Goal: Task Accomplishment & Management: Use online tool/utility

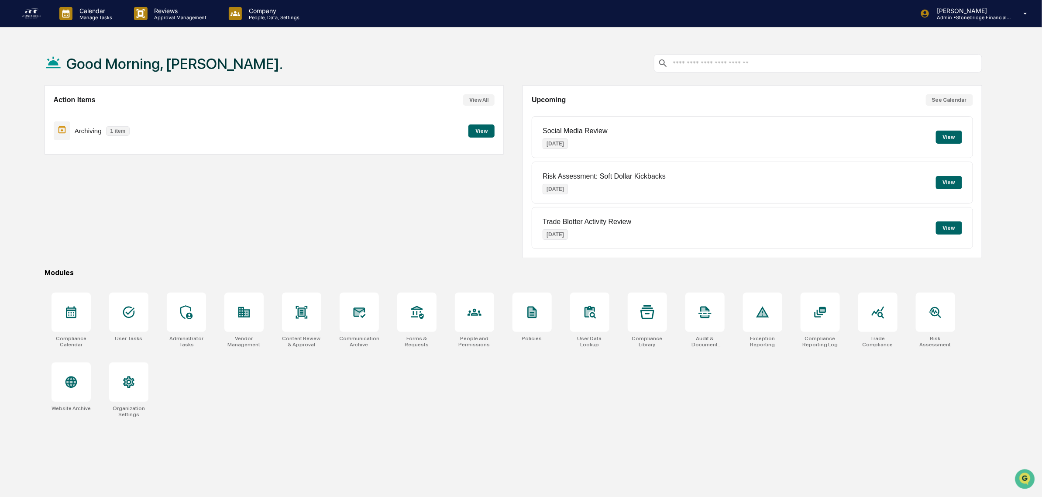
click at [468, 130] on div "Archiving 1 item View" at bounding box center [275, 130] width 442 height 29
click at [475, 129] on button "View" at bounding box center [482, 130] width 26 height 13
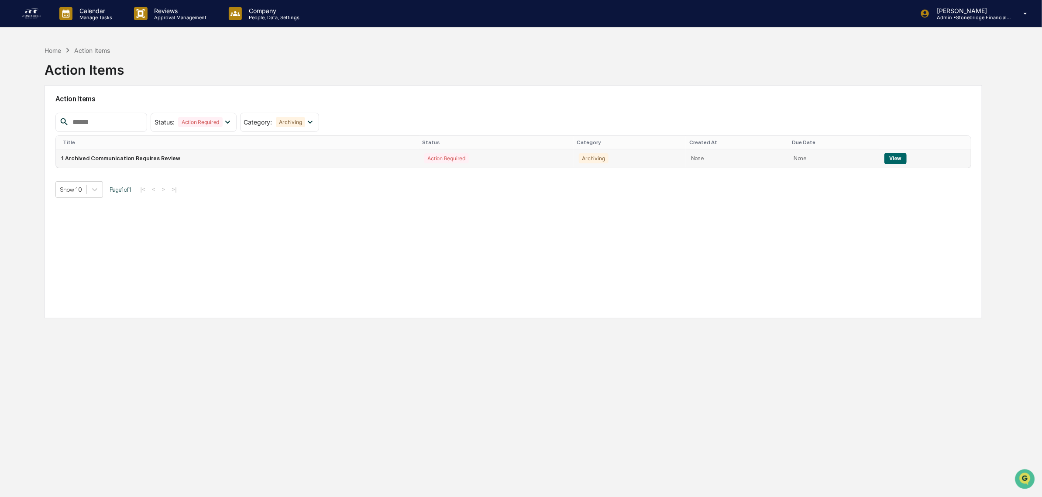
click at [346, 164] on td "1 Archived Communication Requires Review" at bounding box center [237, 158] width 363 height 18
click at [887, 162] on button "View" at bounding box center [896, 158] width 22 height 11
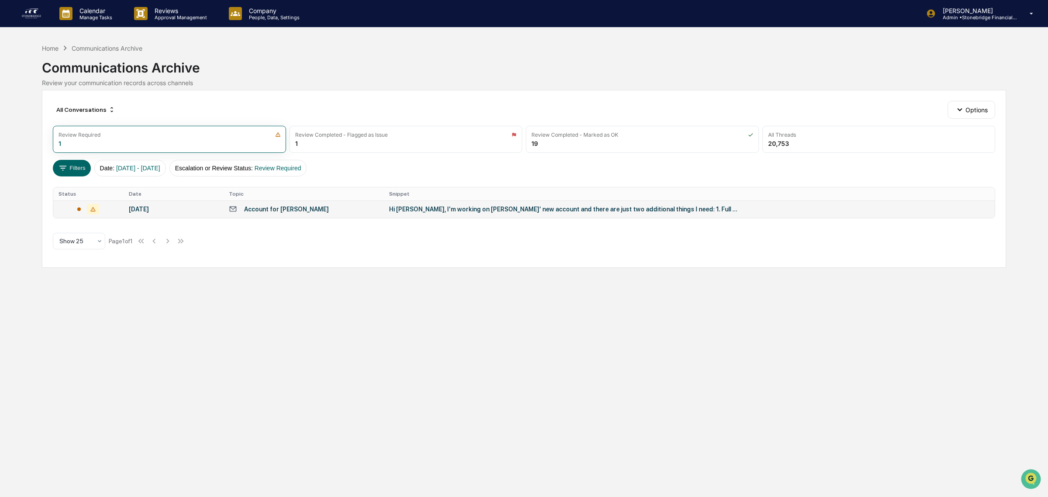
click at [441, 205] on td "Hi Teresa, I’m working on Ross’ new account and there are just two additional t…" at bounding box center [689, 208] width 611 height 17
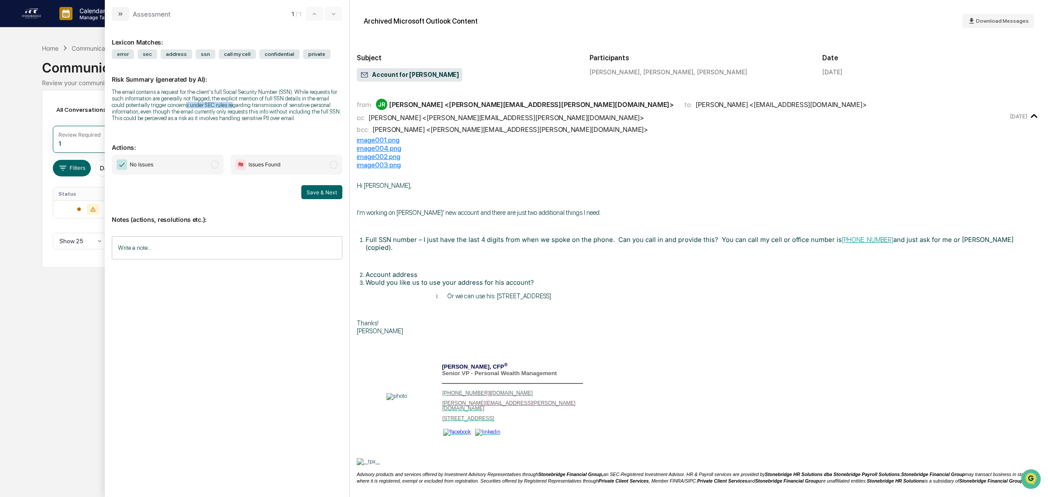
drag, startPoint x: 171, startPoint y: 105, endPoint x: 218, endPoint y: 108, distance: 47.7
click at [218, 108] on div "The email contains a request for the client's full Social Security Number (SSN)…" at bounding box center [227, 105] width 231 height 33
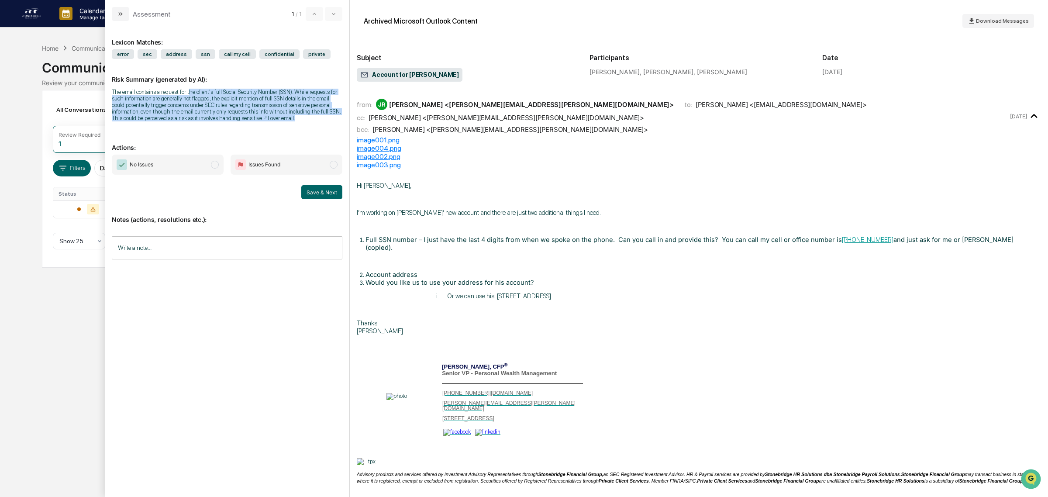
drag, startPoint x: 189, startPoint y: 90, endPoint x: 308, endPoint y: 131, distance: 126.2
click at [308, 131] on div "Lexicon Matches: error sec address ssn call my cell confidential private Risk S…" at bounding box center [227, 254] width 231 height 453
drag, startPoint x: 296, startPoint y: 125, endPoint x: 156, endPoint y: 99, distance: 142.6
click at [156, 99] on div "Lexicon Matches: error sec address ssn call my cell confidential private Risk S…" at bounding box center [227, 254] width 231 height 453
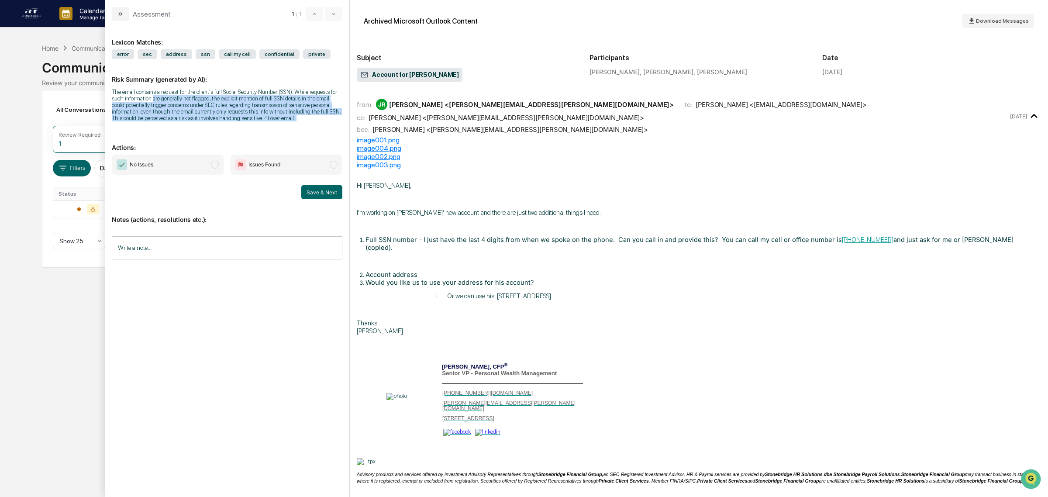
click at [155, 99] on div "The email contains a request for the client's full Social Security Number (SSN)…" at bounding box center [227, 105] width 231 height 33
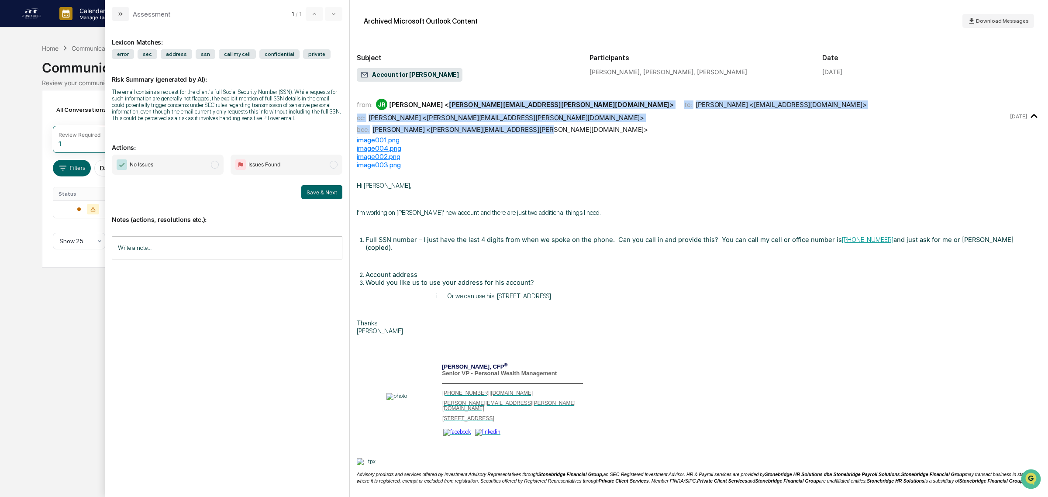
drag, startPoint x: 514, startPoint y: 106, endPoint x: 619, endPoint y: 134, distance: 108.9
click at [619, 134] on div "from: JR Jeremy Rivers <jeremy.rivers@stonebridgefg.com> to: Teresa Freeland <t…" at bounding box center [699, 116] width 684 height 39
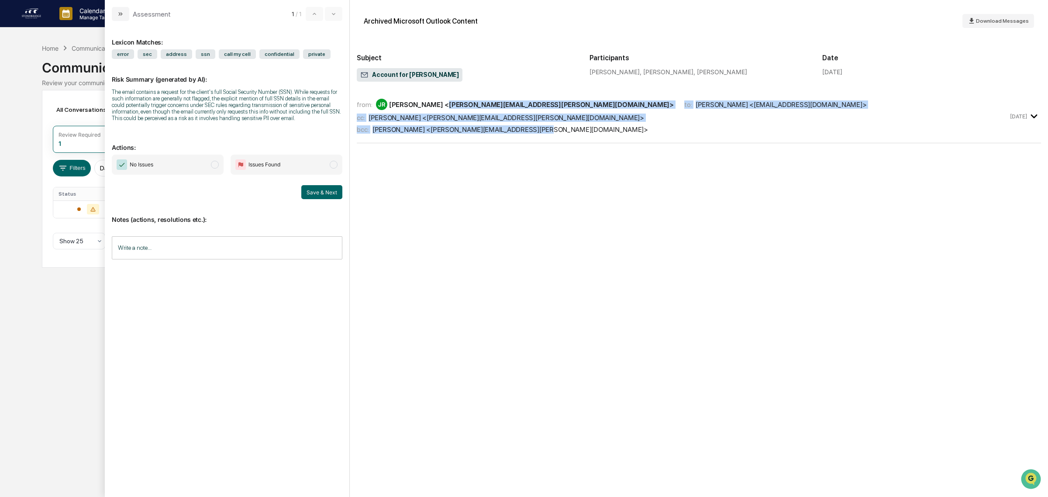
click at [619, 134] on div "from: JR Jeremy Rivers <jeremy.rivers@stonebridgefg.com> to: Teresa Freeland <t…" at bounding box center [699, 116] width 684 height 39
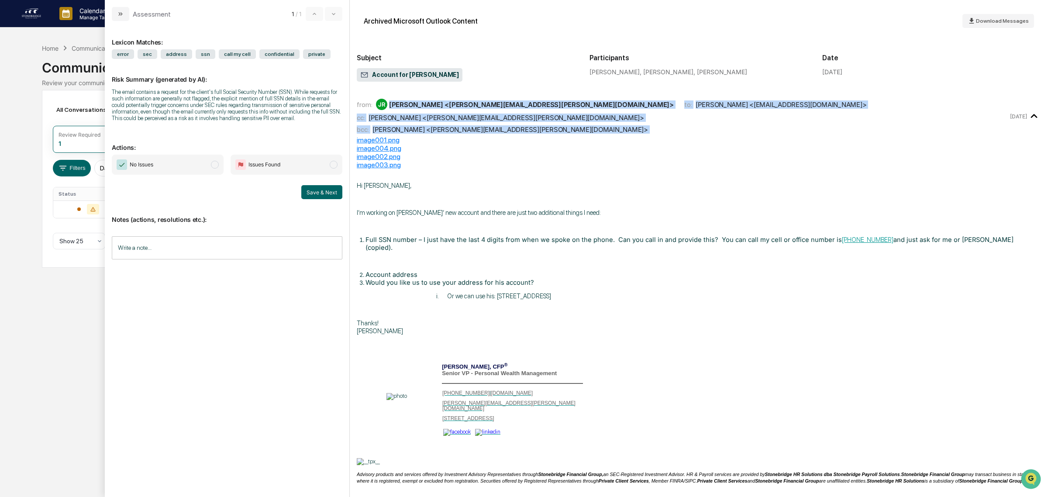
drag, startPoint x: 619, startPoint y: 134, endPoint x: 398, endPoint y: 98, distance: 223.9
click at [398, 98] on div "from: JR Jeremy Rivers <jeremy.rivers@stonebridgefg.com> to: Teresa Freeland <t…" at bounding box center [699, 116] width 684 height 39
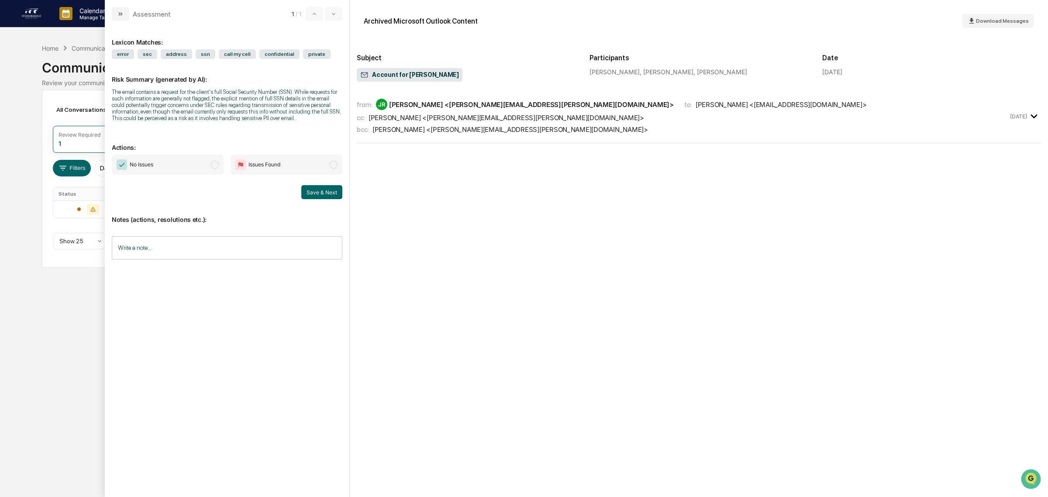
click at [181, 79] on p "Risk Summary (generated by AI):" at bounding box center [227, 74] width 231 height 18
click at [561, 128] on div "bcc: Jeremy Rivers <jeremy.rivers@stonebridgefg.com>" at bounding box center [683, 129] width 652 height 8
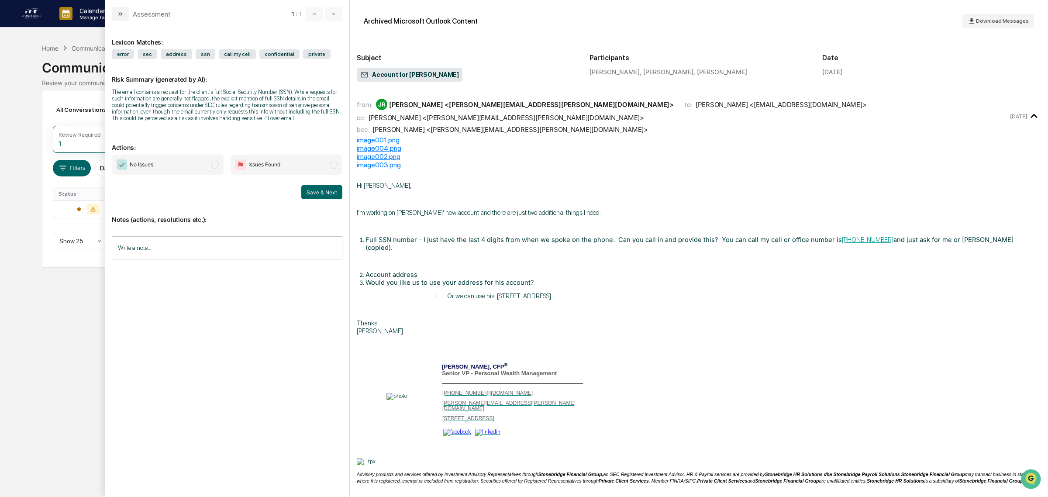
drag, startPoint x: 388, startPoint y: 205, endPoint x: 575, endPoint y: 284, distance: 203.3
click at [575, 284] on div "Hi Teresa, I’m working on Ross’ new account and there are just two additional t…" at bounding box center [699, 361] width 684 height 359
click at [551, 292] on span "Or we can use his: 473 W Main St, Thompsontown, PA 17004" at bounding box center [499, 296] width 104 height 8
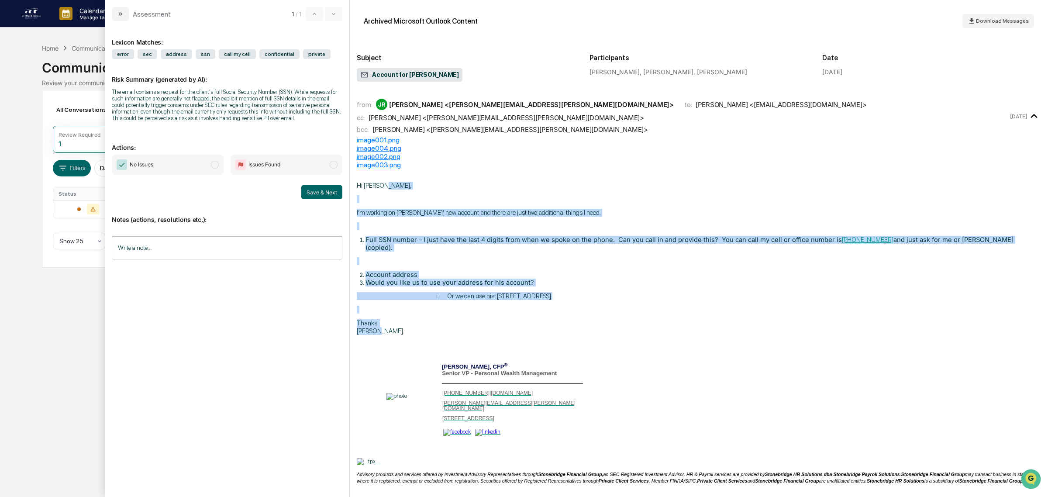
drag, startPoint x: 636, startPoint y: 273, endPoint x: 417, endPoint y: 187, distance: 234.8
click at [417, 187] on div "Hi Teresa, I’m working on Ross’ new account and there are just two additional t…" at bounding box center [699, 361] width 684 height 359
click at [452, 210] on span "I’m working on Ross’ new account and there are just two additional things I nee…" at bounding box center [479, 213] width 244 height 8
drag, startPoint x: 452, startPoint y: 210, endPoint x: 680, endPoint y: 310, distance: 248.5
click at [680, 310] on div "Hi Teresa, I’m working on Ross’ new account and there are just two additional t…" at bounding box center [699, 361] width 684 height 359
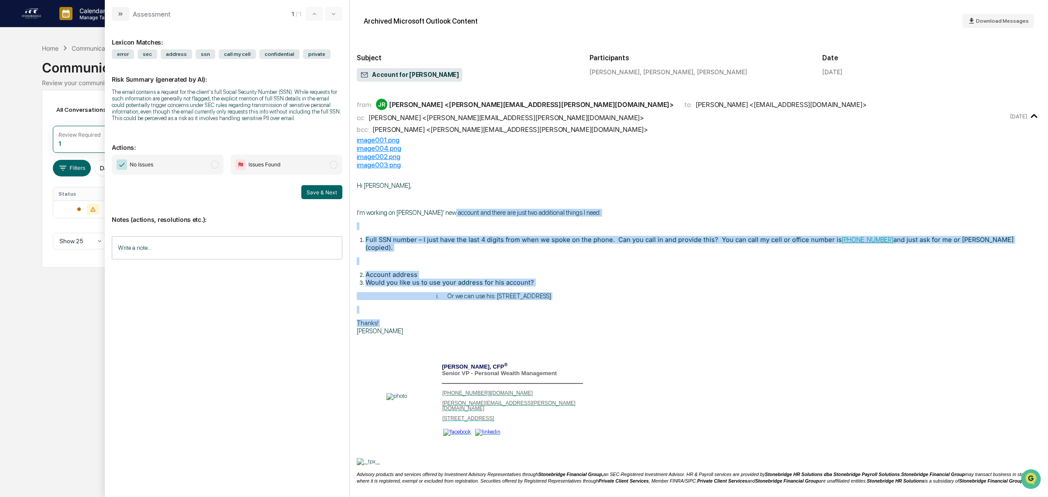
click at [680, 319] on p "Thanks! Jeremy" at bounding box center [699, 327] width 684 height 16
drag, startPoint x: 689, startPoint y: 318, endPoint x: 520, endPoint y: 206, distance: 203.2
click at [520, 206] on div "Hi Teresa, I’m working on Ross’ new account and there are just two additional t…" at bounding box center [699, 361] width 684 height 359
drag, startPoint x: 457, startPoint y: 193, endPoint x: 701, endPoint y: 352, distance: 291.9
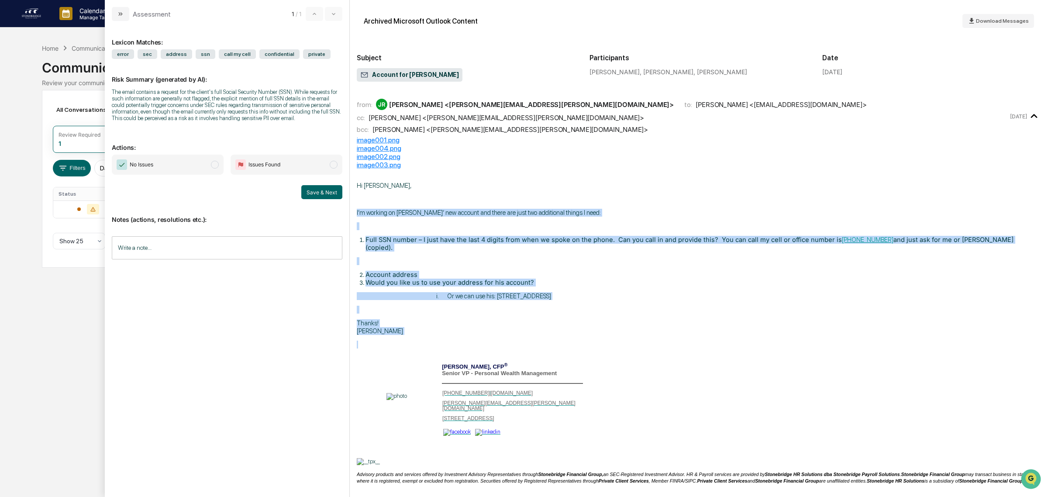
click at [704, 354] on div "Hi Teresa, I’m working on Ross’ new account and there are just two additional t…" at bounding box center [699, 361] width 684 height 359
click at [701, 354] on div "Jeremy Rivers, CFP ® Senior VP - Personal Wealth Management 717-736-7007 | www.…" at bounding box center [699, 409] width 684 height 111
drag, startPoint x: 483, startPoint y: 145, endPoint x: 555, endPoint y: 315, distance: 185.3
click at [555, 315] on div "image001.png image004.png image002.png image003.png Hi Teresa, I’m working on R…" at bounding box center [699, 341] width 684 height 411
click at [555, 319] on p "Thanks! Jeremy" at bounding box center [699, 327] width 684 height 16
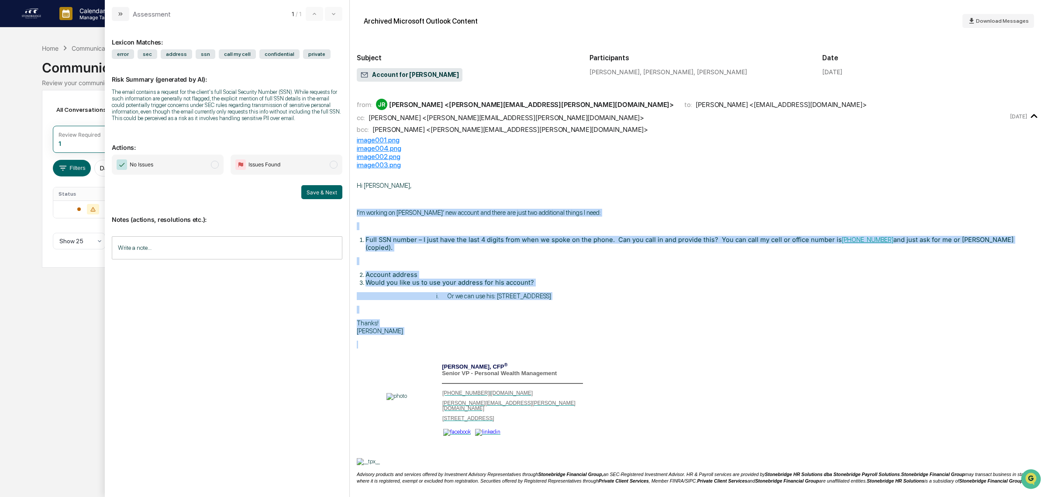
drag, startPoint x: 566, startPoint y: 328, endPoint x: 530, endPoint y: 198, distance: 134.6
click at [530, 198] on div "Hi Teresa, I’m working on Ross’ new account and there are just two additional t…" at bounding box center [699, 361] width 684 height 359
click at [530, 198] on p "modal" at bounding box center [699, 199] width 684 height 8
drag, startPoint x: 521, startPoint y: 217, endPoint x: 594, endPoint y: 338, distance: 142.4
click at [594, 338] on div "Hi Teresa, I’m working on Ross’ new account and there are just two additional t…" at bounding box center [699, 361] width 684 height 359
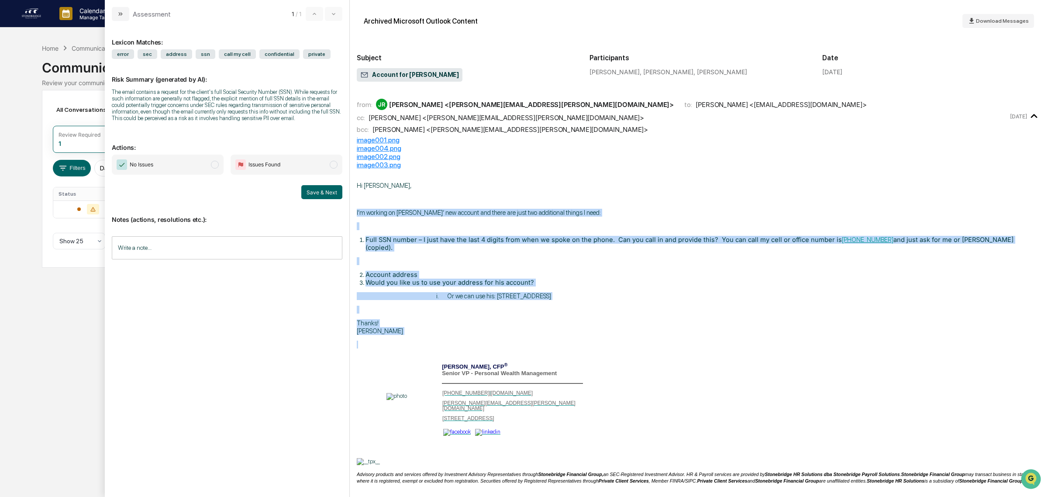
click at [594, 338] on div "Hi Teresa, I’m working on Ross’ new account and there are just two additional t…" at bounding box center [699, 361] width 684 height 359
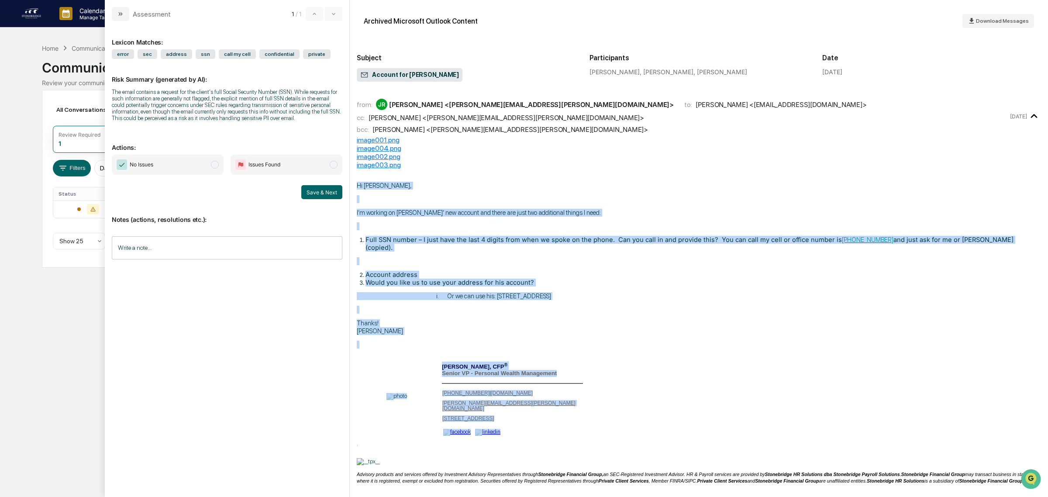
drag, startPoint x: 594, startPoint y: 338, endPoint x: 614, endPoint y: 169, distance: 170.5
click at [614, 167] on div "image001.png image004.png image002.png image003.png Hi Teresa, I’m working on R…" at bounding box center [699, 341] width 684 height 411
click at [614, 178] on div "Hi Teresa, I’m working on Ross’ new account and there are just two additional t…" at bounding box center [699, 355] width 684 height 372
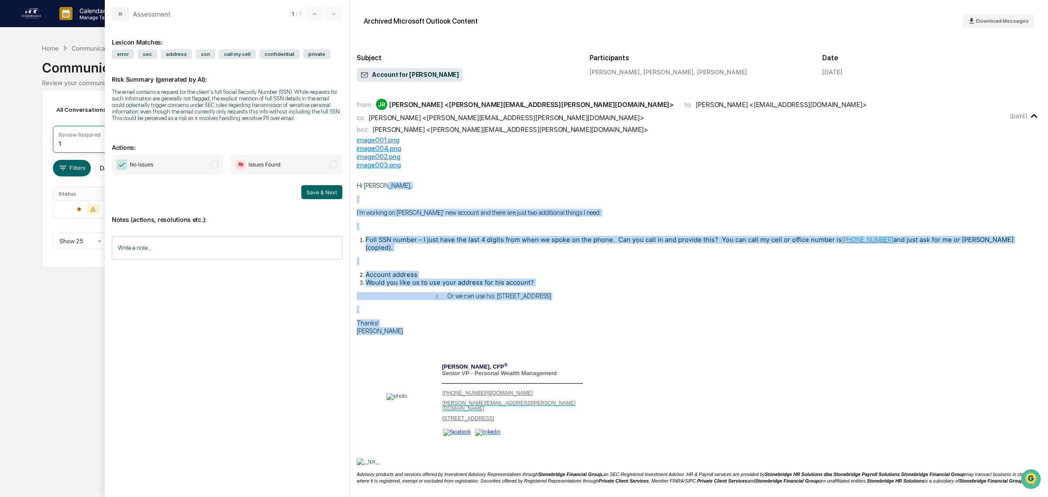
drag, startPoint x: 614, startPoint y: 178, endPoint x: 611, endPoint y: 323, distance: 145.5
click at [611, 323] on div "Hi Teresa, I’m working on Ross’ new account and there are just two additional t…" at bounding box center [699, 355] width 684 height 372
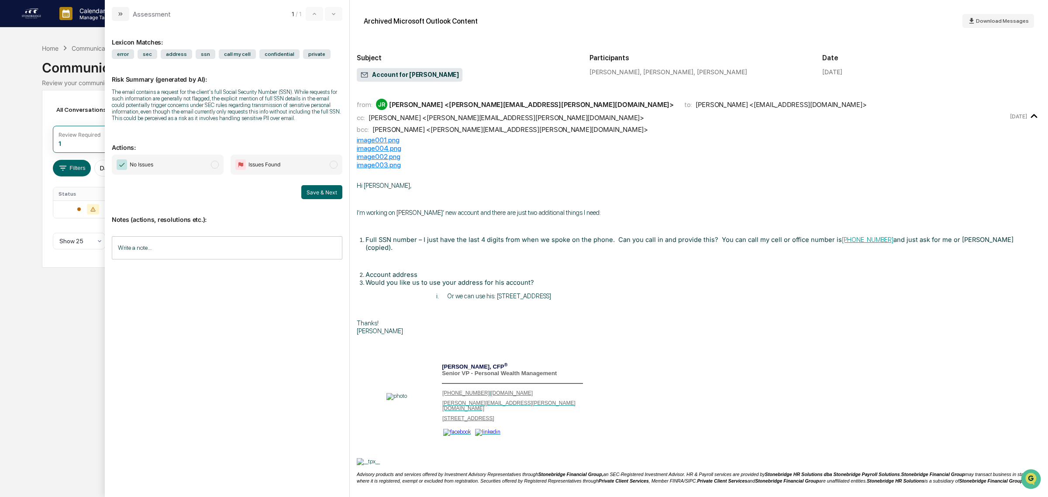
click at [610, 324] on div "Hi Teresa, I’m working on Ross’ new account and there are just two additional t…" at bounding box center [699, 361] width 684 height 359
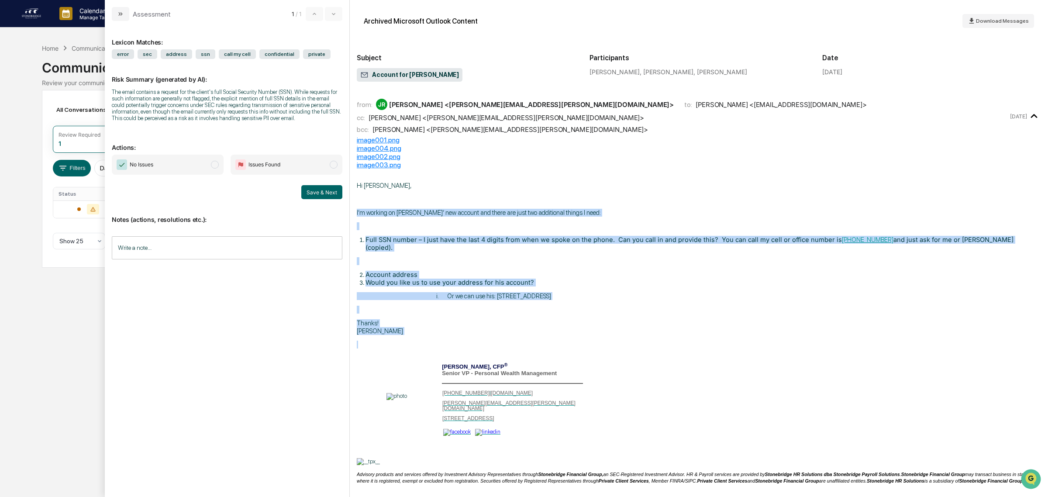
drag, startPoint x: 608, startPoint y: 328, endPoint x: 570, endPoint y: 197, distance: 136.4
click at [570, 197] on div "Hi Teresa, I’m working on Ross’ new account and there are just two additional t…" at bounding box center [699, 361] width 684 height 359
click at [570, 197] on p "modal" at bounding box center [699, 199] width 684 height 8
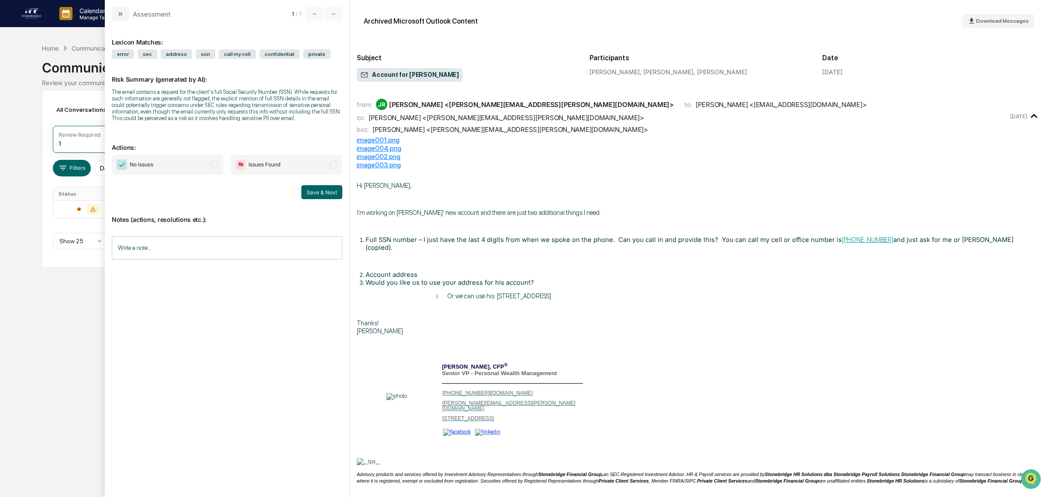
drag, startPoint x: 530, startPoint y: 238, endPoint x: 569, endPoint y: 278, distance: 55.9
click at [569, 278] on div "Hi Teresa, I’m working on Ross’ new account and there are just two additional t…" at bounding box center [699, 361] width 684 height 359
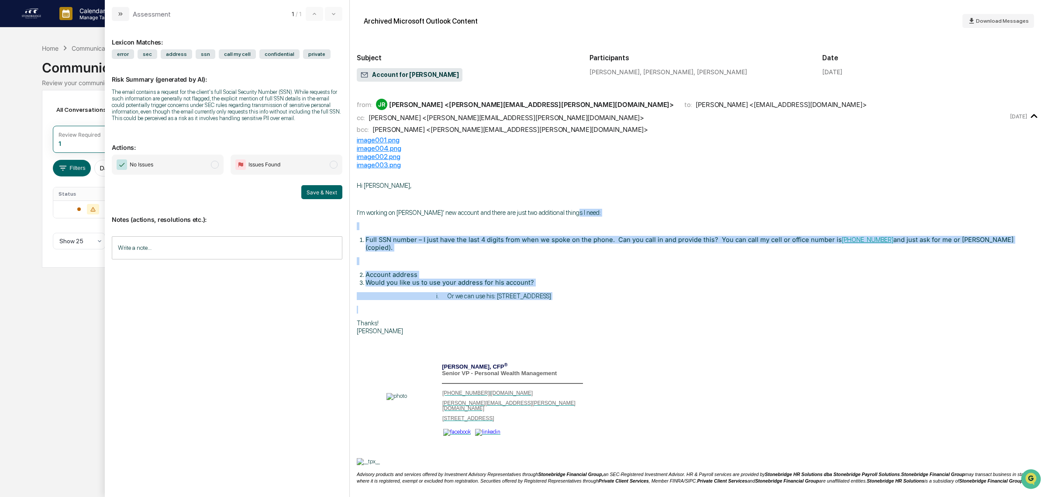
drag, startPoint x: 676, startPoint y: 293, endPoint x: 577, endPoint y: 210, distance: 129.6
click at [577, 210] on div "Hi Teresa, I’m working on Ross’ new account and there are just two additional t…" at bounding box center [699, 361] width 684 height 359
click at [577, 210] on p "I’m working on Ross’ new account and there are just two additional things I nee…" at bounding box center [699, 213] width 684 height 8
drag, startPoint x: 525, startPoint y: 214, endPoint x: 754, endPoint y: 311, distance: 248.1
click at [754, 311] on div "Hi Teresa, I’m working on Ross’ new account and there are just two additional t…" at bounding box center [699, 361] width 684 height 359
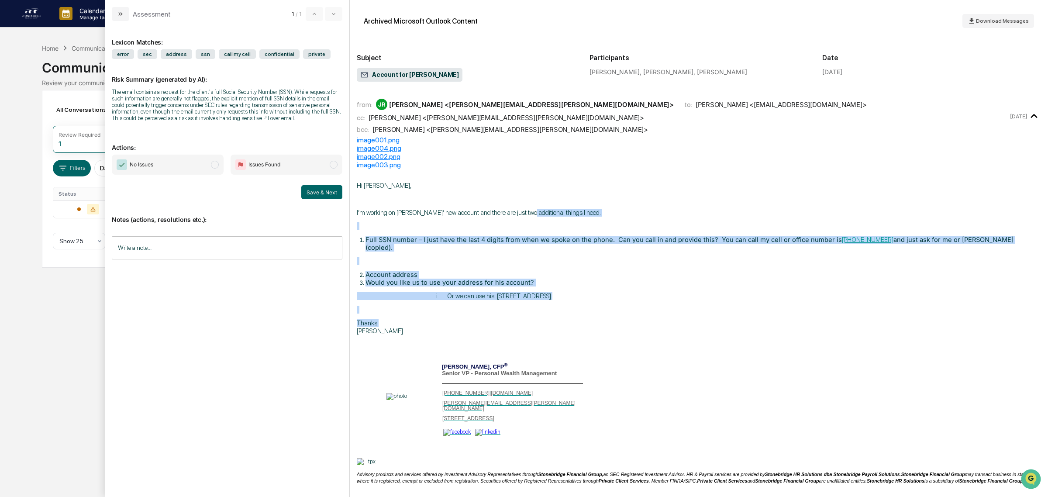
click at [753, 319] on p "Thanks! Jeremy" at bounding box center [699, 327] width 684 height 16
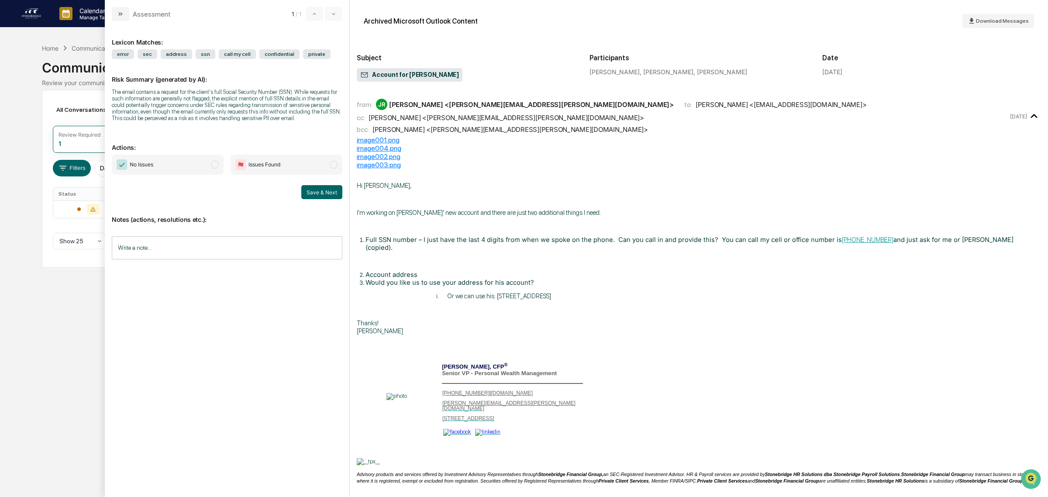
click at [215, 259] on input "Write a note..." at bounding box center [227, 247] width 231 height 23
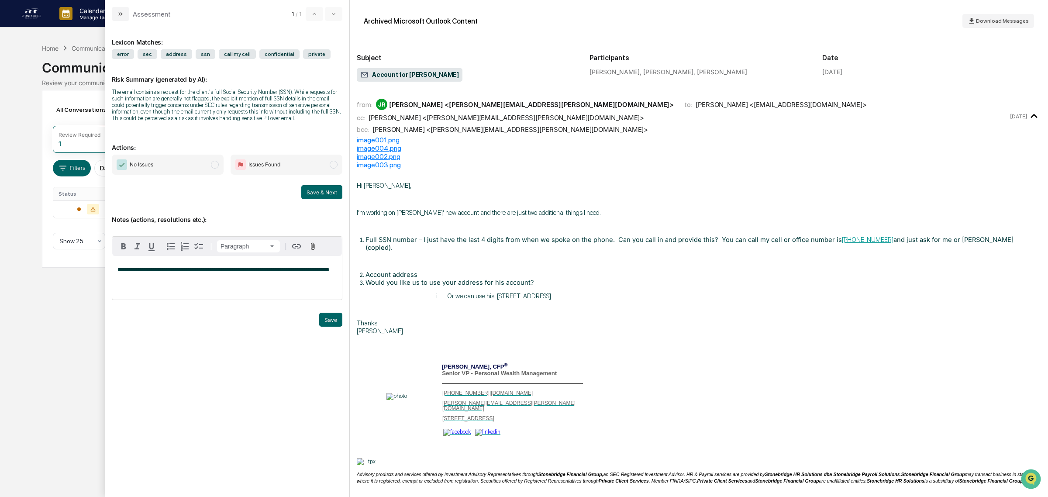
click at [325, 322] on button "Save" at bounding box center [330, 320] width 23 height 14
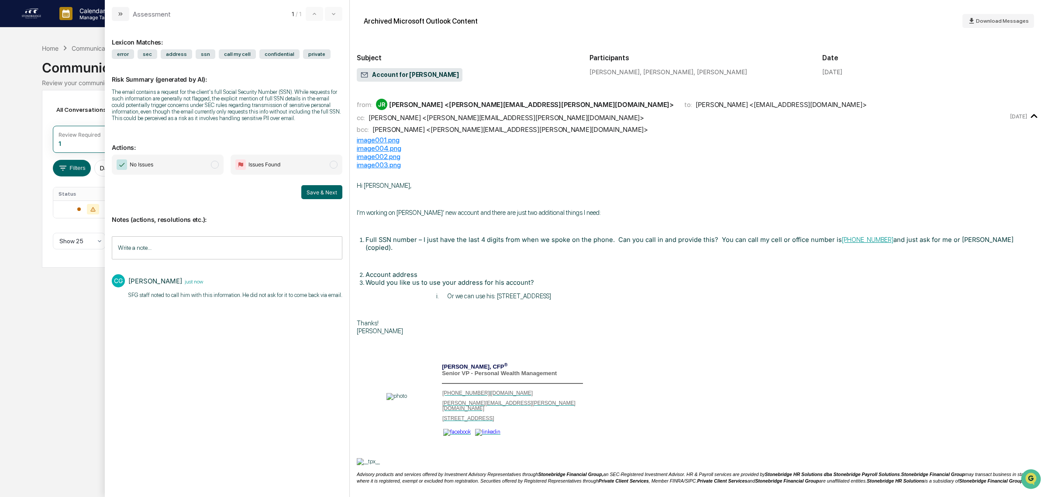
click at [166, 167] on span "No Issues" at bounding box center [168, 165] width 112 height 20
click at [320, 199] on button "Save & Next" at bounding box center [321, 192] width 41 height 14
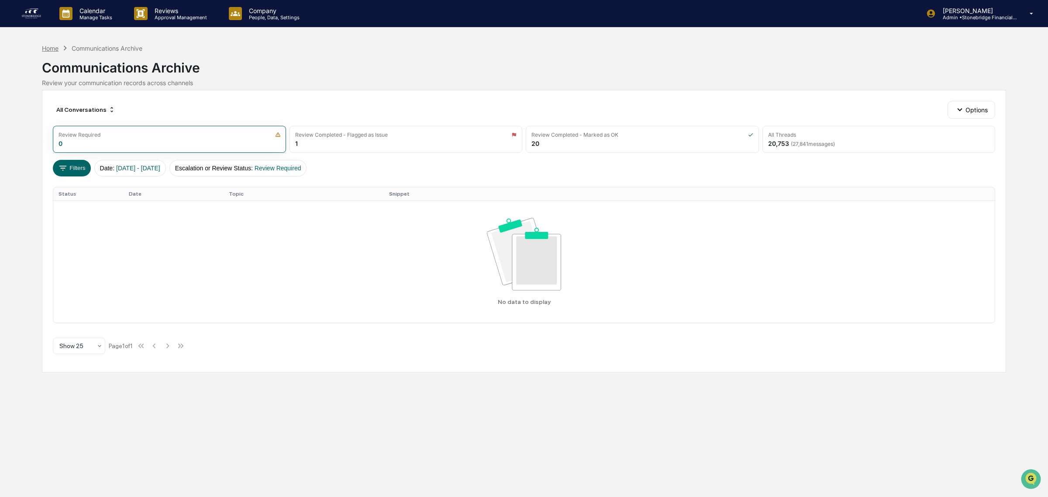
click at [42, 46] on div "Home" at bounding box center [50, 48] width 17 height 7
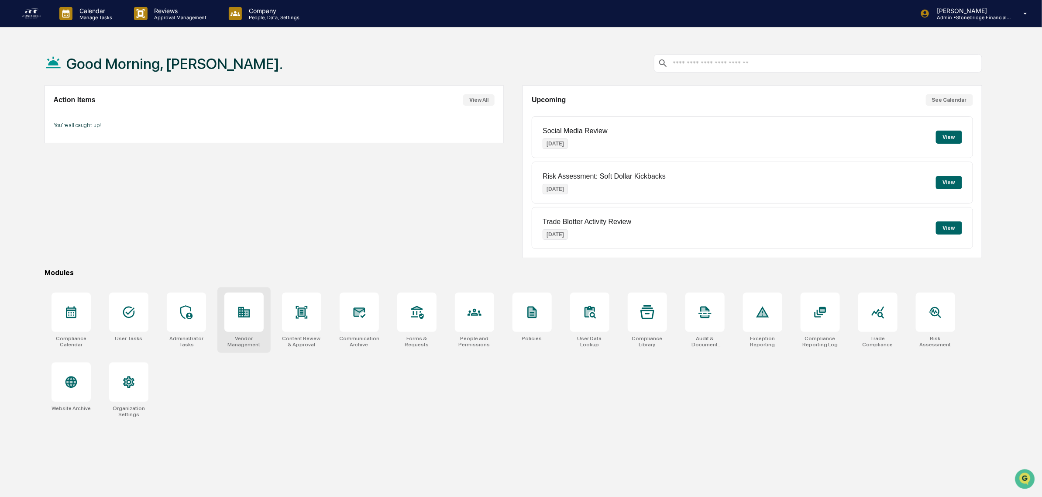
click at [253, 326] on div at bounding box center [243, 312] width 39 height 39
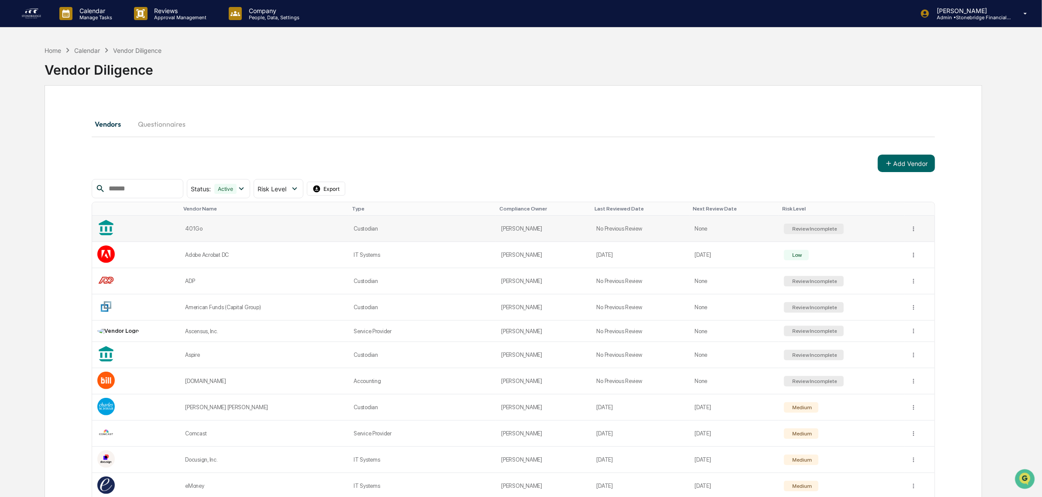
click at [245, 235] on td "401Go" at bounding box center [264, 229] width 169 height 26
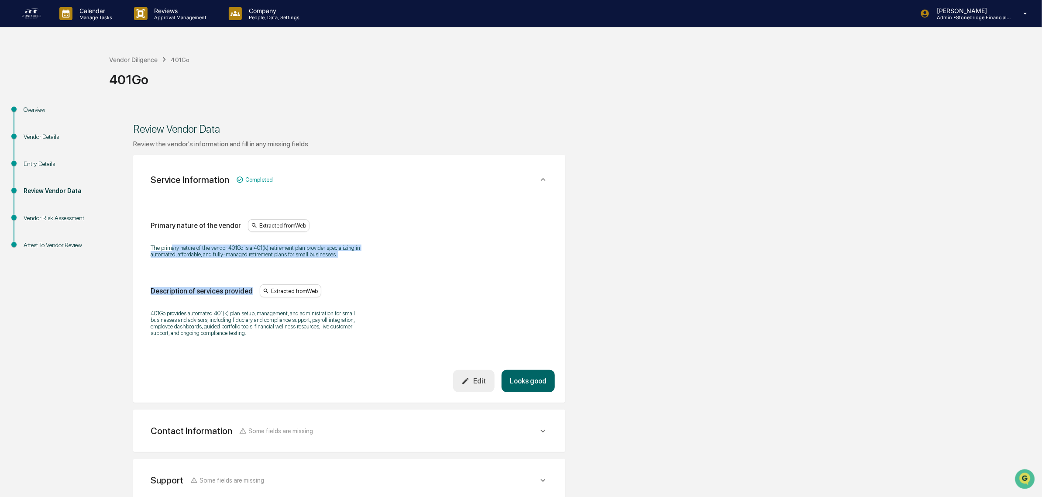
drag, startPoint x: 171, startPoint y: 239, endPoint x: 364, endPoint y: 269, distance: 194.9
click at [378, 275] on div "Primary nature of the vendor Extracted from Web The primary nature of the vendo…" at bounding box center [349, 280] width 397 height 123
click at [363, 269] on div "Primary nature of the vendor Extracted from Web The primary nature of the vendo…" at bounding box center [349, 280] width 397 height 123
drag, startPoint x: 230, startPoint y: 243, endPoint x: 156, endPoint y: 245, distance: 73.4
click at [156, 245] on div "The primary nature of the vendor 401Go is a 401(k) retirement plan provider spe…" at bounding box center [349, 251] width 397 height 24
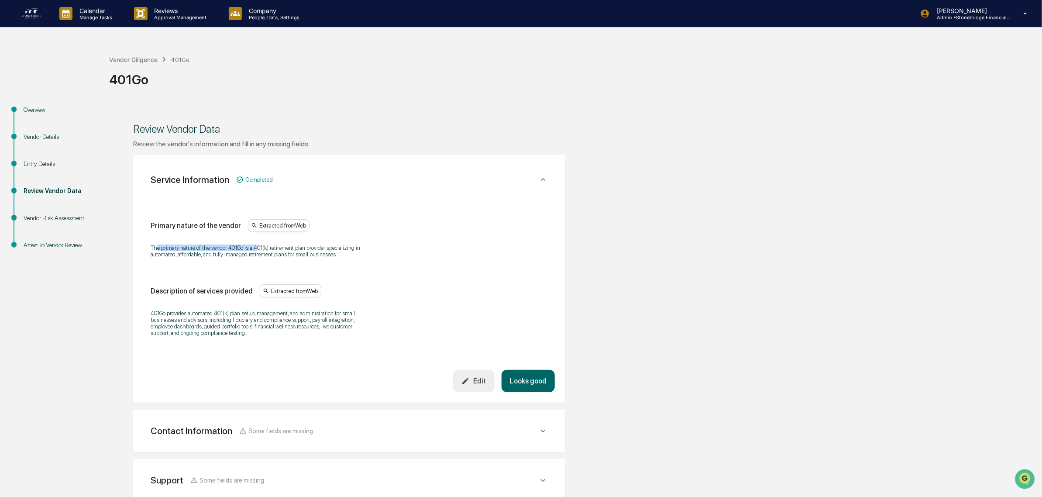
click at [156, 245] on div "The primary nature of the vendor 401Go is a 401(k) retirement plan provider spe…" at bounding box center [349, 251] width 397 height 24
drag, startPoint x: 167, startPoint y: 245, endPoint x: 298, endPoint y: 247, distance: 131.0
click at [298, 247] on div "The primary nature of the vendor 401Go is a 401(k) retirement plan provider spe…" at bounding box center [349, 251] width 397 height 24
click at [298, 247] on p "The primary nature of the vendor 401Go is a 401(k) retirement plan provider spe…" at bounding box center [260, 251] width 218 height 13
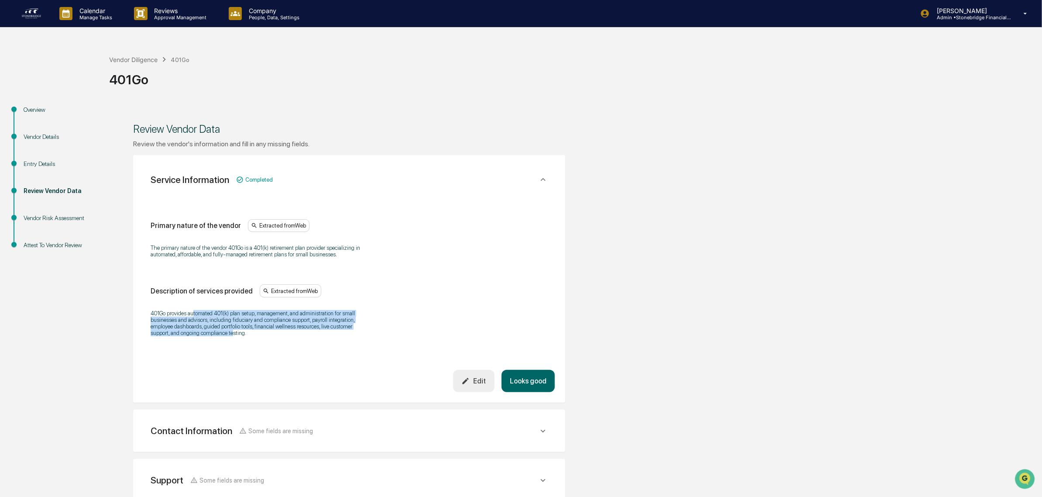
drag, startPoint x: 193, startPoint y: 319, endPoint x: 234, endPoint y: 346, distance: 48.7
click at [234, 346] on div "Primary nature of the vendor Extracted from Web The primary nature of the vendo…" at bounding box center [349, 282] width 411 height 176
drag, startPoint x: 252, startPoint y: 345, endPoint x: 153, endPoint y: 312, distance: 104.1
click at [153, 312] on div "401Go provides automated 401(k) plan setup, management, and administration for …" at bounding box center [349, 323] width 397 height 38
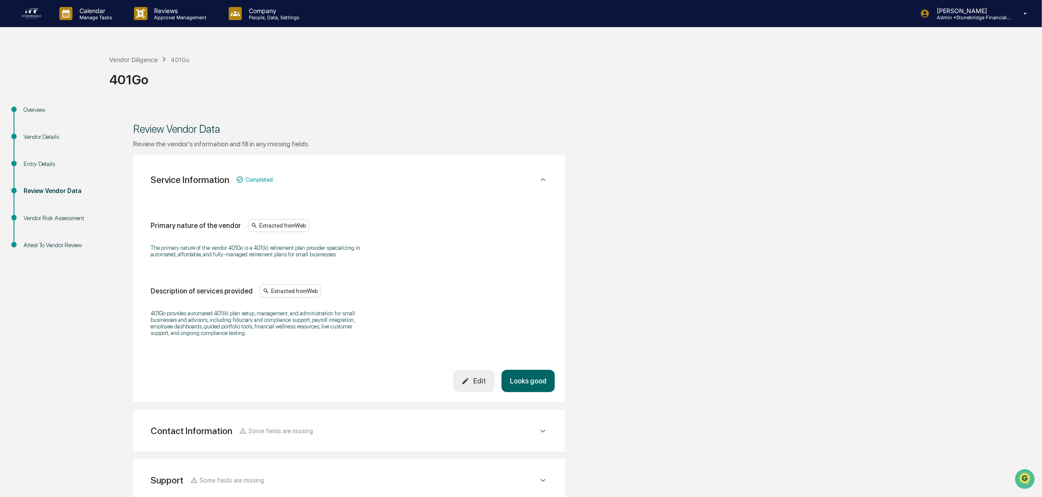
click at [152, 311] on p "401Go provides automated 401(k) plan setup, management, and administration for …" at bounding box center [260, 323] width 218 height 26
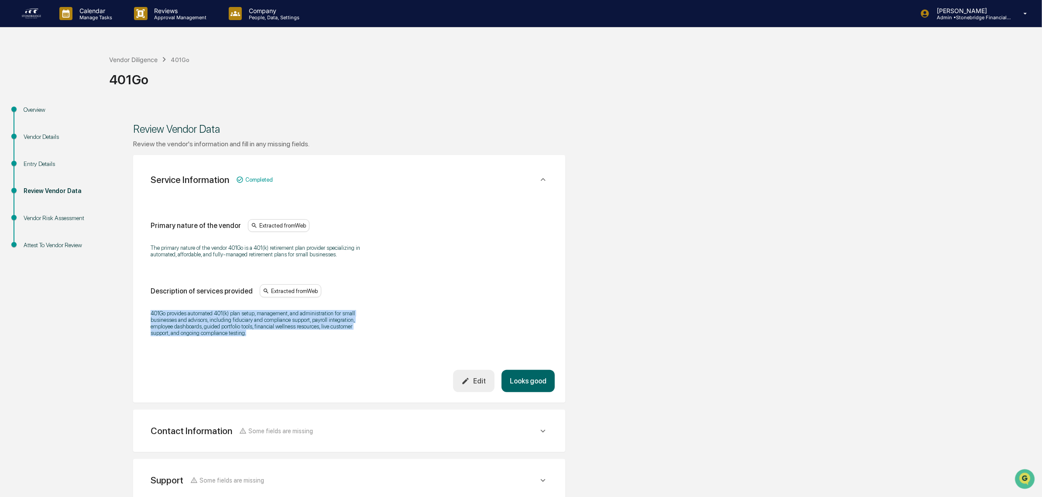
drag, startPoint x: 152, startPoint y: 311, endPoint x: 300, endPoint y: 352, distance: 153.8
click at [300, 352] on div "Primary nature of the vendor Extracted from Web The primary nature of the vendo…" at bounding box center [349, 282] width 411 height 176
click at [301, 352] on div "Primary nature of the vendor Extracted from Web The primary nature of the vendo…" at bounding box center [349, 282] width 411 height 176
click at [541, 389] on button "Looks good" at bounding box center [528, 381] width 53 height 22
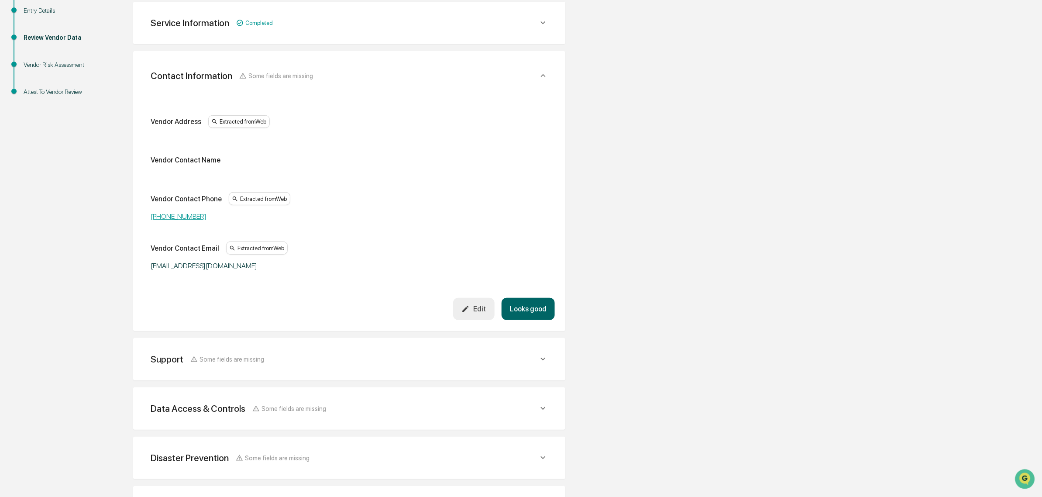
scroll to position [155, 0]
click at [525, 320] on div "Contact Information Some fields are missing Vendor Address Extracted from Web V…" at bounding box center [349, 189] width 432 height 280
click at [524, 314] on button "Looks good" at bounding box center [528, 307] width 53 height 22
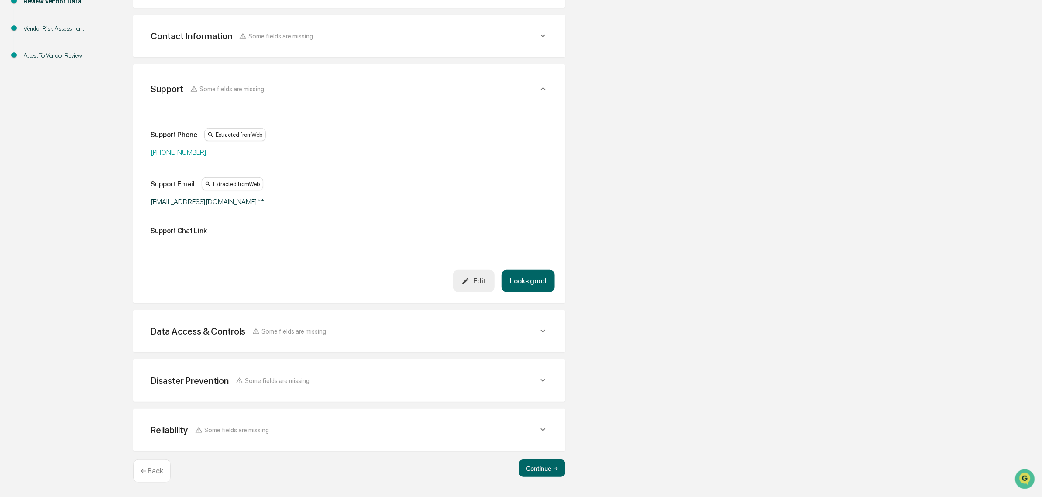
scroll to position [190, 0]
click at [533, 278] on button "Looks good" at bounding box center [528, 281] width 53 height 22
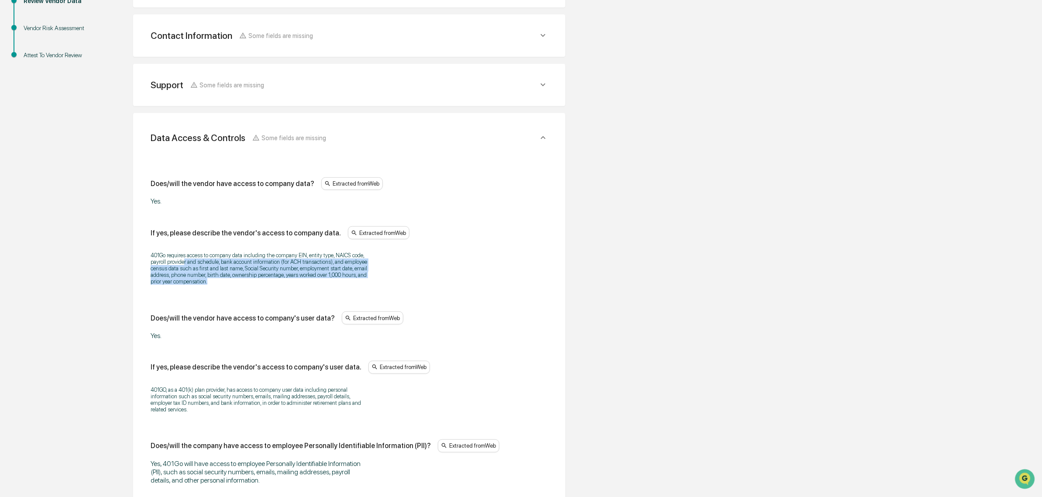
drag, startPoint x: 186, startPoint y: 259, endPoint x: 215, endPoint y: 289, distance: 41.1
click at [215, 289] on div "401Go requires access to company data including the company EIN, entity type, N…" at bounding box center [349, 268] width 397 height 44
drag, startPoint x: 219, startPoint y: 289, endPoint x: 191, endPoint y: 265, distance: 36.6
click at [194, 267] on div "401Go requires access to company data including the company EIN, entity type, N…" at bounding box center [349, 268] width 397 height 44
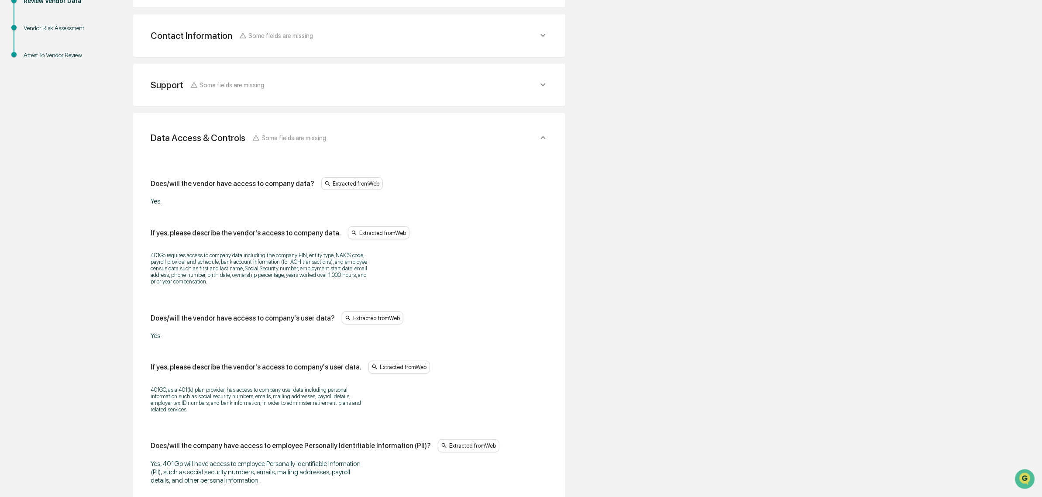
click at [191, 265] on p "401Go requires access to company data including the company EIN, entity type, N…" at bounding box center [260, 268] width 218 height 33
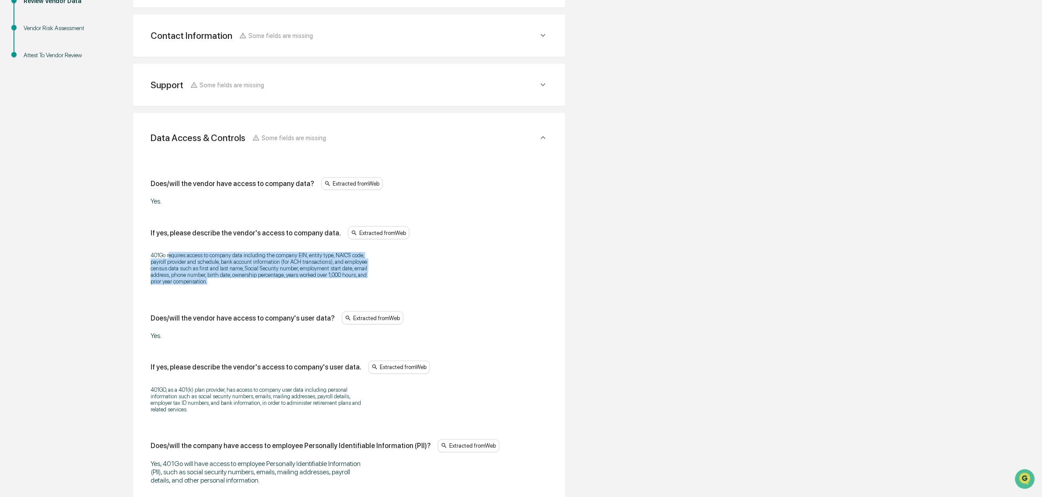
drag, startPoint x: 170, startPoint y: 256, endPoint x: 280, endPoint y: 289, distance: 114.5
click at [280, 289] on div "401Go requires access to company data including the company EIN, entity type, N…" at bounding box center [349, 268] width 397 height 44
click at [280, 290] on div "401Go requires access to company data including the company EIN, entity type, N…" at bounding box center [349, 268] width 397 height 44
drag, startPoint x: 278, startPoint y: 290, endPoint x: 177, endPoint y: 265, distance: 103.8
click at [177, 265] on div "401Go requires access to company data including the company EIN, entity type, N…" at bounding box center [349, 268] width 397 height 44
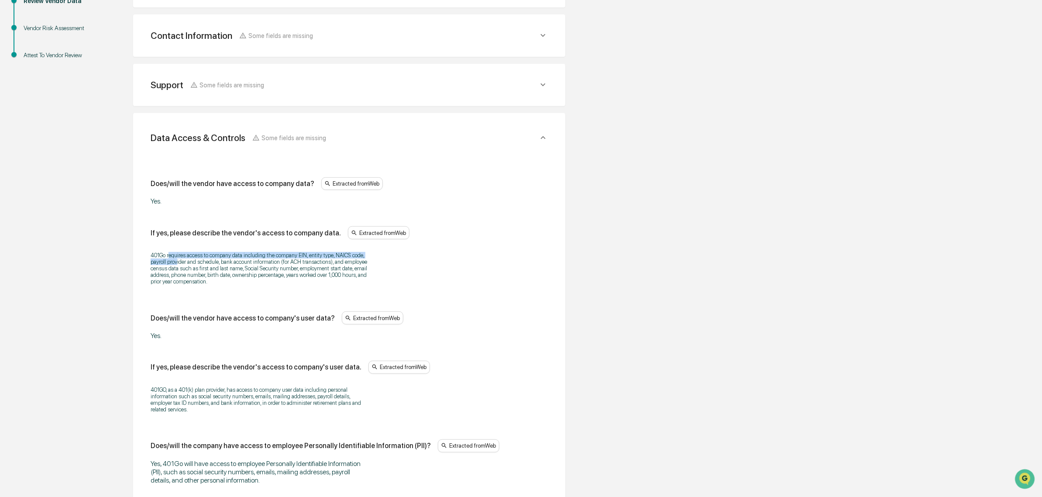
click at [177, 265] on p "401Go requires access to company data including the company EIN, entity type, N…" at bounding box center [260, 268] width 218 height 33
drag, startPoint x: 165, startPoint y: 259, endPoint x: 259, endPoint y: 293, distance: 99.6
click at [259, 290] on div "401Go requires access to company data including the company EIN, entity type, N…" at bounding box center [349, 268] width 397 height 44
drag, startPoint x: 204, startPoint y: 278, endPoint x: 136, endPoint y: 254, distance: 72.6
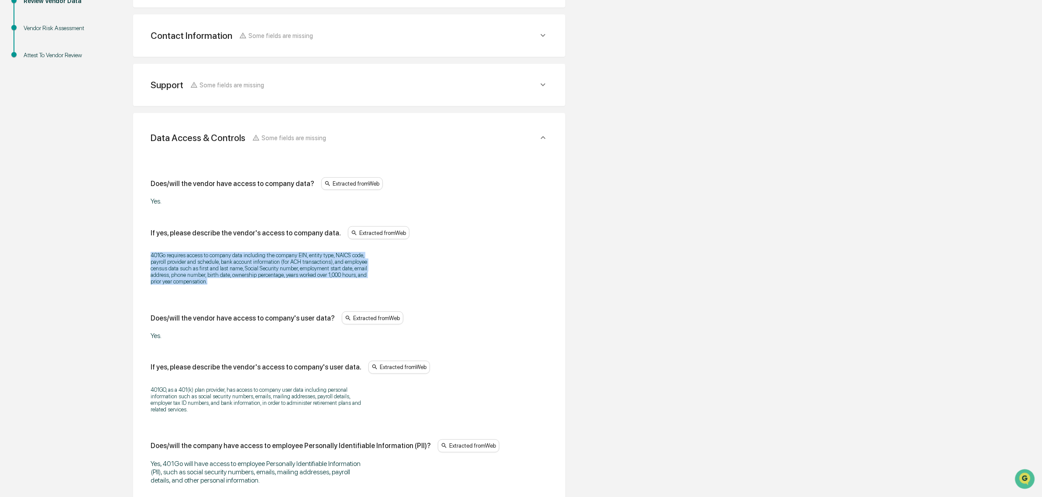
drag, startPoint x: 193, startPoint y: 249, endPoint x: 247, endPoint y: 283, distance: 63.0
click at [247, 283] on p "401Go requires access to company data including the company EIN, entity type, N…" at bounding box center [260, 268] width 218 height 33
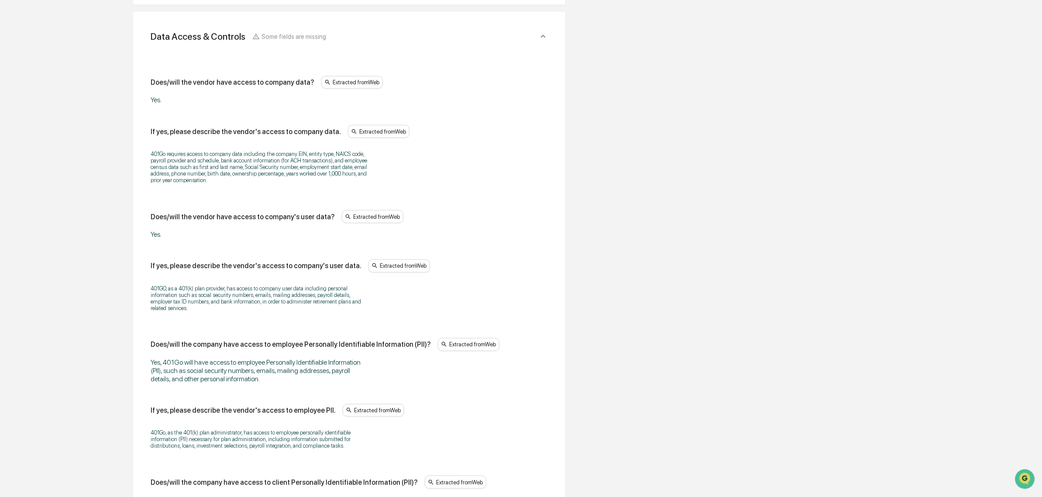
scroll to position [354, 0]
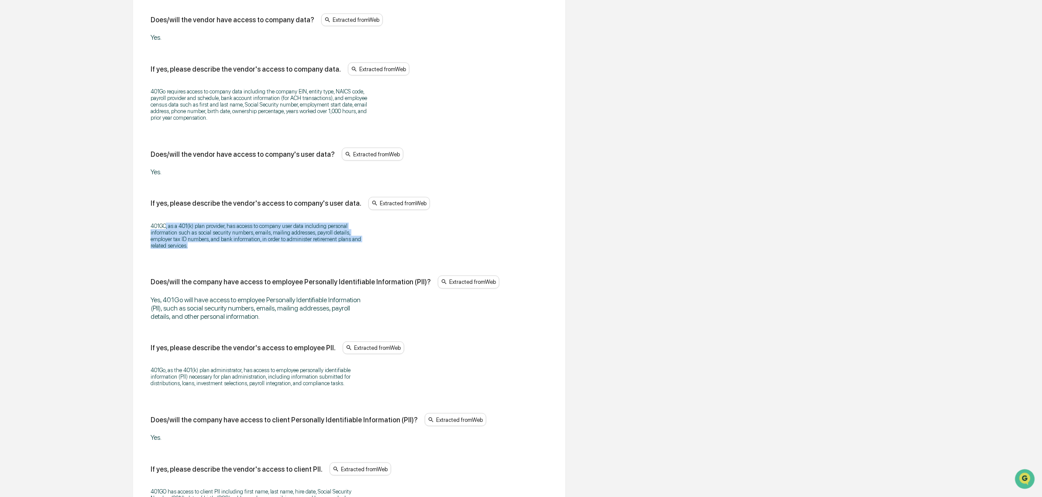
drag, startPoint x: 172, startPoint y: 215, endPoint x: 271, endPoint y: 249, distance: 104.3
click at [271, 249] on div "If yes, please describe the vendor's access to company's user data. Extracted f…" at bounding box center [349, 226] width 397 height 58
click at [271, 249] on p "401GO, as a 401(k) plan provider, has access to company user data including per…" at bounding box center [260, 236] width 218 height 26
drag, startPoint x: 269, startPoint y: 258, endPoint x: 147, endPoint y: 231, distance: 125.1
click at [147, 231] on div "Does/will the vendor have access to company data? Extracted from Web Yes. If ye…" at bounding box center [349, 433] width 411 height 890
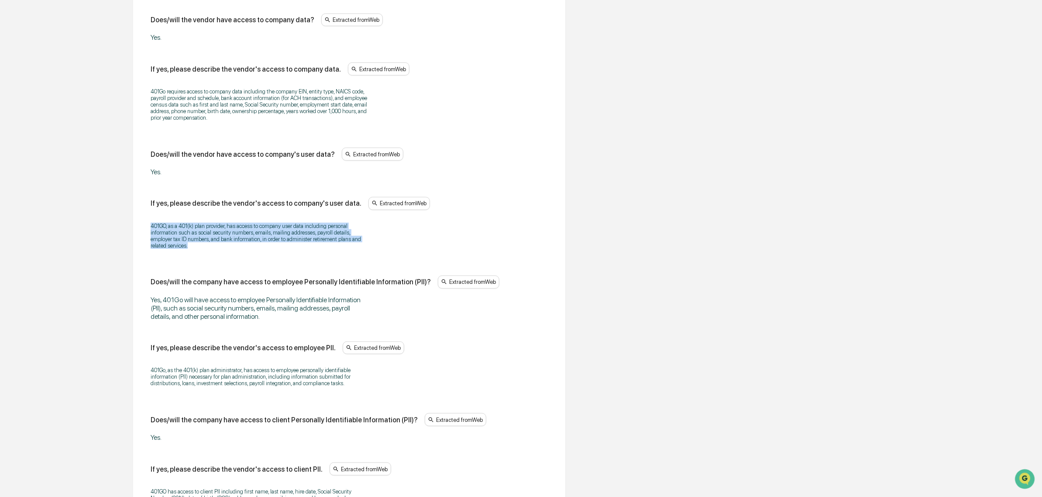
click at [147, 231] on div "Does/will the vendor have access to company data? Extracted from Web Yes. If ye…" at bounding box center [349, 433] width 411 height 890
drag, startPoint x: 147, startPoint y: 231, endPoint x: 192, endPoint y: 249, distance: 48.4
click at [192, 249] on div "Does/will the vendor have access to company data? Extracted from Web Yes. If ye…" at bounding box center [349, 433] width 411 height 890
click at [193, 249] on p "401GO, as a 401(k) plan provider, has access to company user data including per…" at bounding box center [260, 236] width 218 height 26
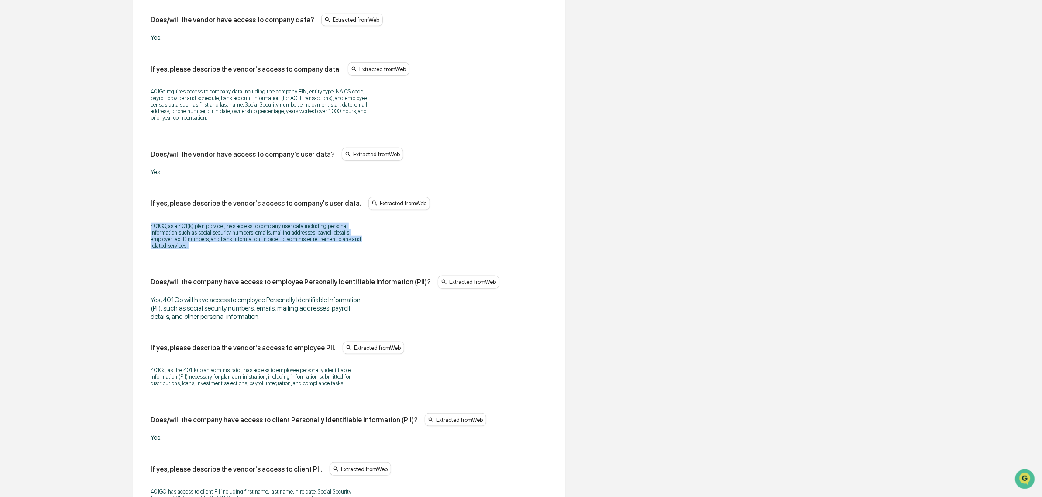
drag, startPoint x: 193, startPoint y: 249, endPoint x: 155, endPoint y: 225, distance: 45.3
click at [155, 225] on div "401GO, as a 401(k) plan provider, has access to company user data including per…" at bounding box center [349, 236] width 397 height 38
drag, startPoint x: 148, startPoint y: 225, endPoint x: 203, endPoint y: 266, distance: 67.8
click at [203, 266] on div "Does/will the vendor have access to company data? Extracted from Web Yes. If ye…" at bounding box center [349, 433] width 411 height 890
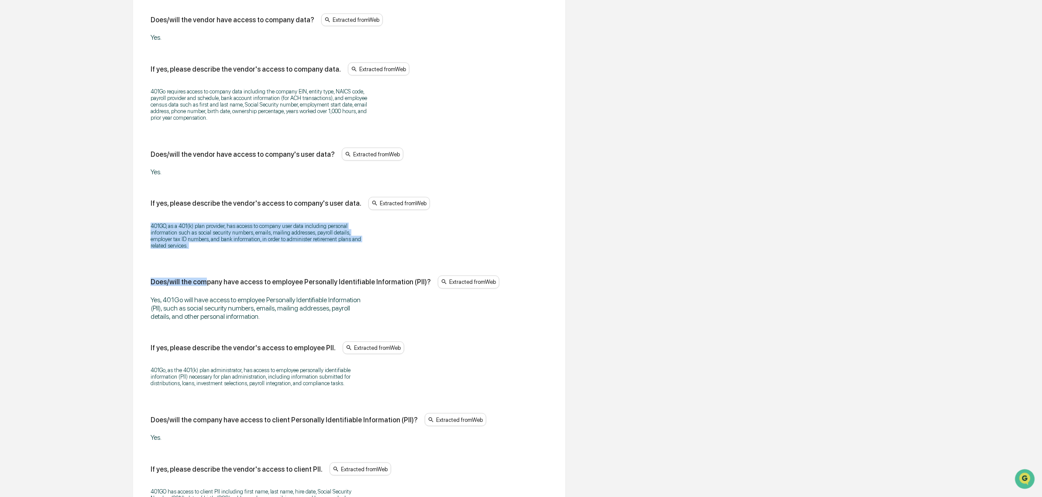
click at [203, 266] on div "Does/will the vendor have access to company data? Extracted from Web Yes. If ye…" at bounding box center [349, 432] width 397 height 837
drag, startPoint x: 194, startPoint y: 249, endPoint x: 173, endPoint y: 226, distance: 31.8
click at [173, 226] on p "401GO, as a 401(k) plan provider, has access to company user data including per…" at bounding box center [260, 236] width 218 height 26
drag, startPoint x: 141, startPoint y: 226, endPoint x: 228, endPoint y: 262, distance: 94.7
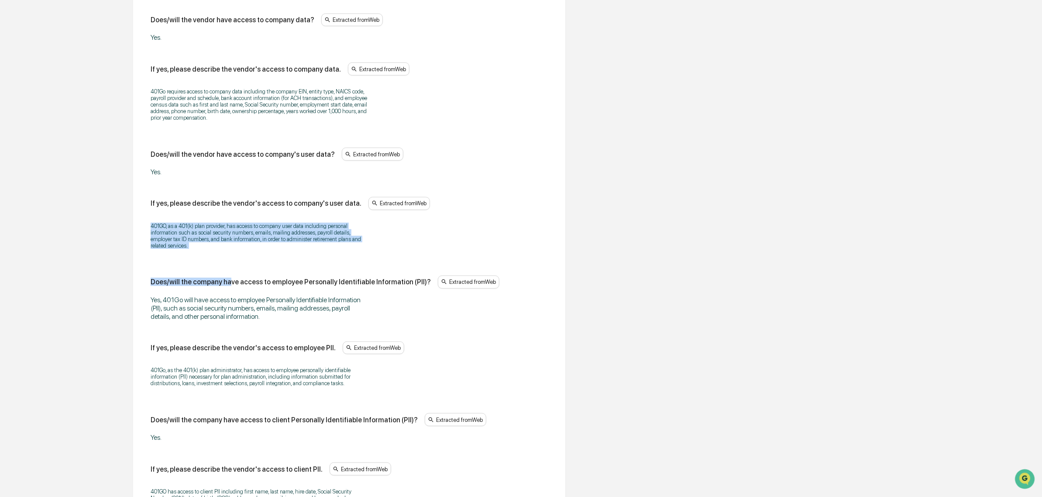
click at [228, 262] on div "Data Access & Controls Some fields are missing Does/will the vendor have access…" at bounding box center [349, 430] width 432 height 962
click at [228, 262] on div "Does/will the vendor have access to company data? Extracted from Web Yes. If ye…" at bounding box center [349, 432] width 397 height 837
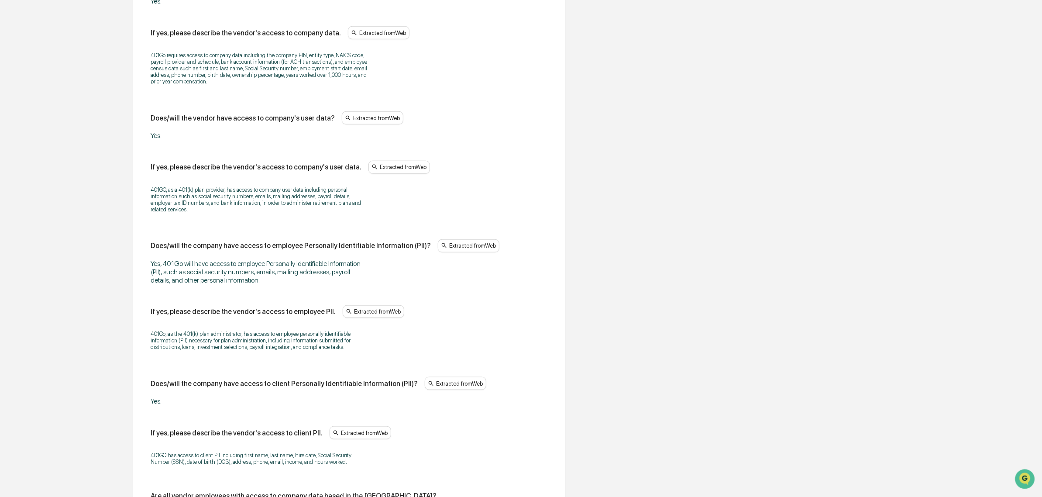
scroll to position [408, 0]
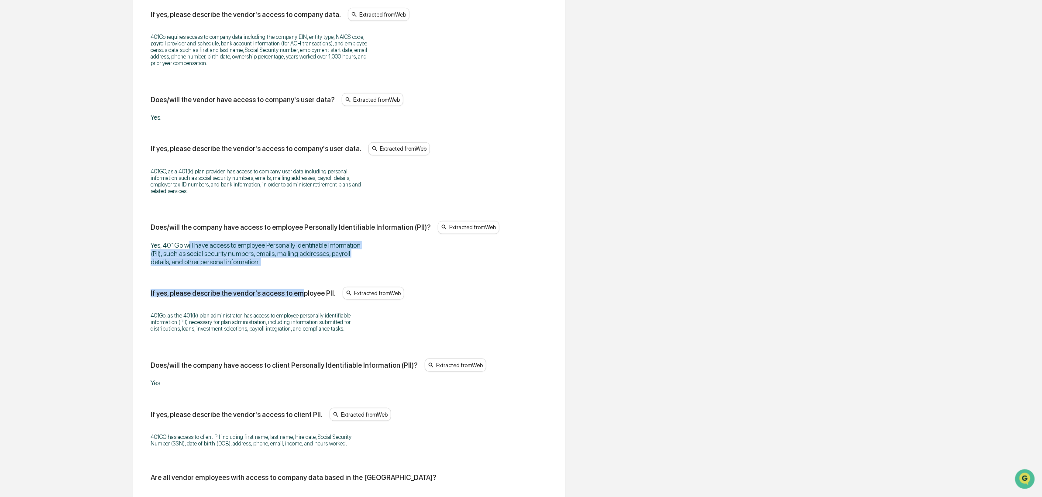
drag, startPoint x: 200, startPoint y: 248, endPoint x: 295, endPoint y: 279, distance: 99.7
click at [295, 278] on div "Does/will the vendor have access to company data? Extracted from Web Yes. If ye…" at bounding box center [349, 377] width 397 height 837
click at [295, 279] on div "Does/will the vendor have access to company data? Extracted from Web Yes. If ye…" at bounding box center [349, 377] width 397 height 837
drag, startPoint x: 282, startPoint y: 269, endPoint x: 169, endPoint y: 247, distance: 114.8
click at [169, 247] on div "Does/will the vendor have access to company data? Extracted from Web Yes. If ye…" at bounding box center [349, 377] width 397 height 837
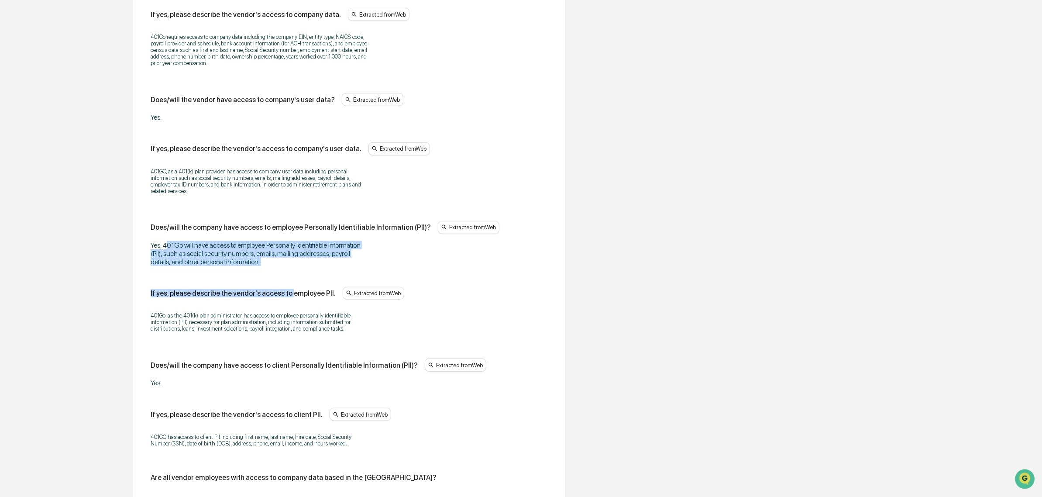
click at [169, 247] on div "Yes, 401Go will have access to employee Personally Identifiable Information (PI…" at bounding box center [260, 253] width 218 height 25
drag, startPoint x: 155, startPoint y: 245, endPoint x: 215, endPoint y: 266, distance: 63.5
click at [215, 266] on div "Does/will the company have access to employee Personally Identifiable Informati…" at bounding box center [349, 243] width 397 height 45
click at [215, 266] on div "Yes, 401Go will have access to employee Personally Identifiable Information (PI…" at bounding box center [260, 253] width 218 height 25
drag, startPoint x: 197, startPoint y: 258, endPoint x: 259, endPoint y: 266, distance: 61.6
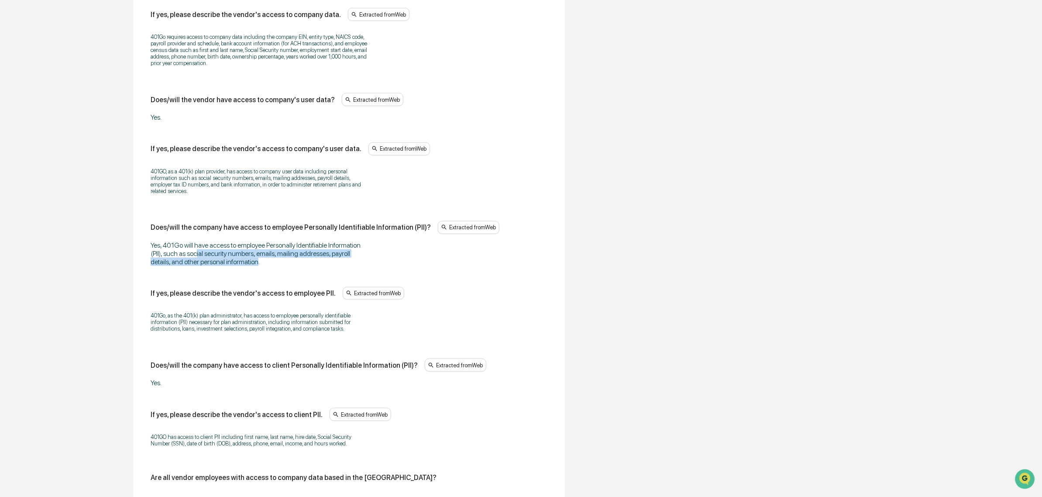
click at [259, 266] on div "Yes, 401Go will have access to employee Personally Identifiable Information (PI…" at bounding box center [260, 253] width 218 height 25
drag, startPoint x: 279, startPoint y: 269, endPoint x: 157, endPoint y: 245, distance: 123.9
click at [157, 245] on div "Does/will the company have access to employee Personally Identifiable Informati…" at bounding box center [349, 243] width 397 height 45
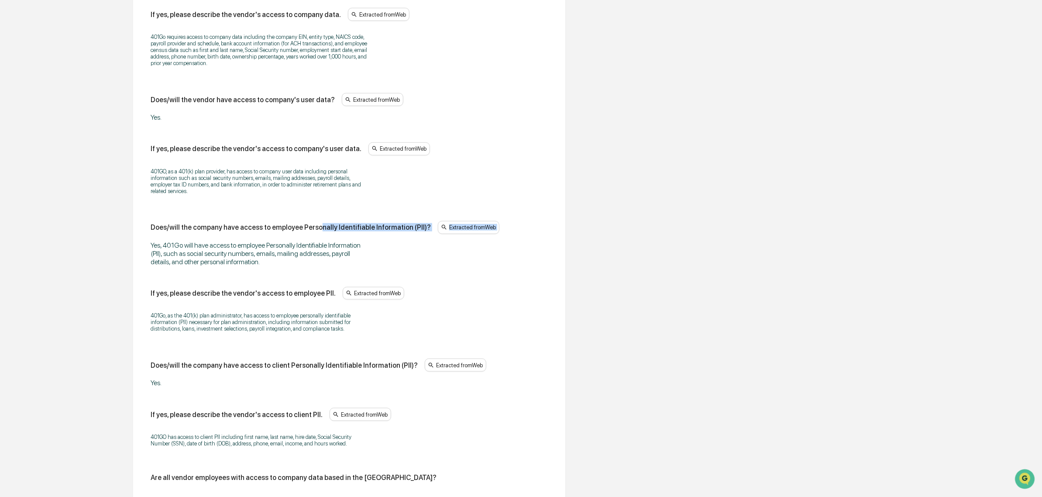
drag, startPoint x: 147, startPoint y: 245, endPoint x: 315, endPoint y: 235, distance: 168.4
click at [315, 235] on div "Does/will the vendor have access to company data? Extracted from Web Yes. If ye…" at bounding box center [349, 379] width 411 height 890
click at [315, 231] on div "Does/will the company have access to employee Personally Identifiable Informati…" at bounding box center [291, 227] width 280 height 8
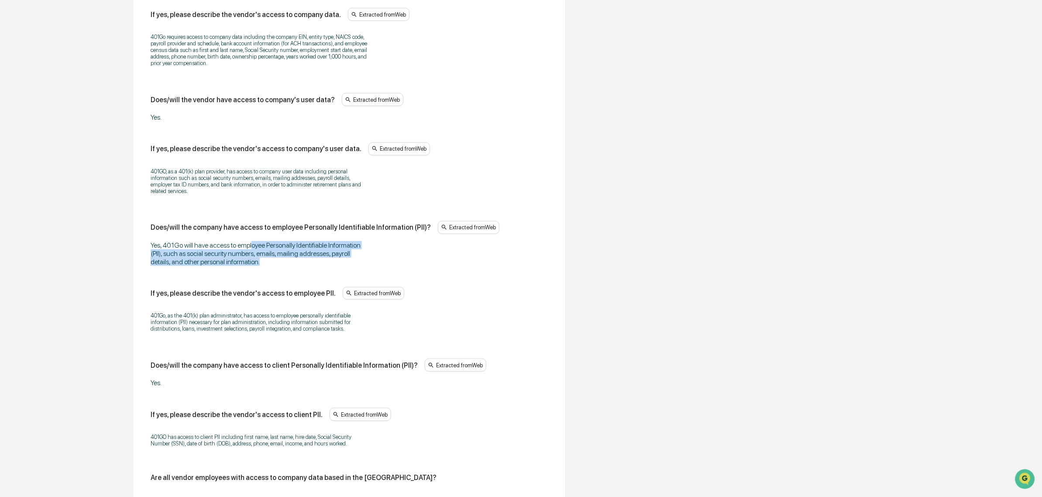
drag, startPoint x: 252, startPoint y: 252, endPoint x: 267, endPoint y: 267, distance: 20.7
click at [267, 266] on div "Yes, 401Go will have access to employee Personally Identifiable Information (PI…" at bounding box center [260, 253] width 218 height 25
drag, startPoint x: 265, startPoint y: 268, endPoint x: 138, endPoint y: 247, distance: 128.7
click at [138, 247] on div "Data Access & Controls Some fields are missing Does/will the vendor have access…" at bounding box center [349, 376] width 432 height 962
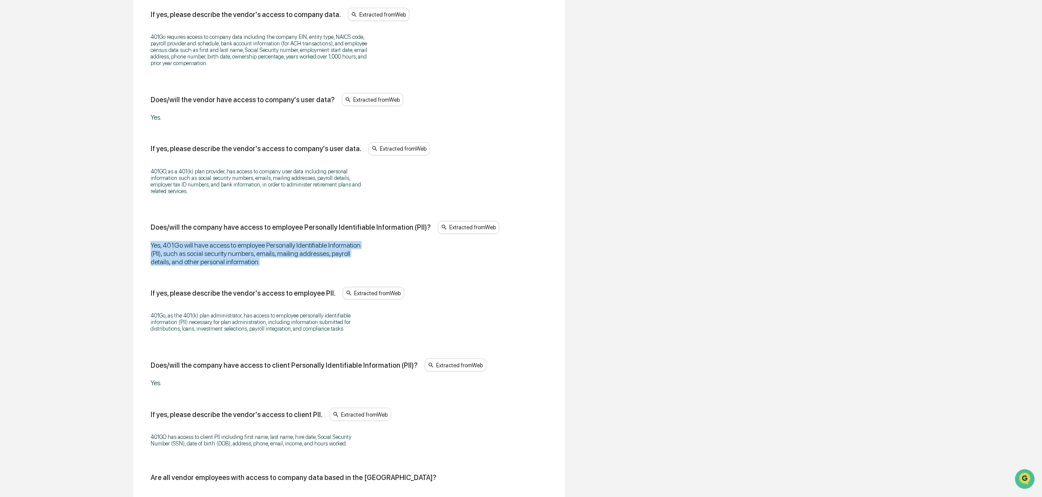
click at [156, 255] on div "Yes, 401Go will have access to employee Personally Identifiable Information (PI…" at bounding box center [260, 253] width 218 height 25
drag, startPoint x: 156, startPoint y: 255, endPoint x: 243, endPoint y: 274, distance: 88.4
click at [243, 274] on div "Does/will the vendor have access to company data? Extracted from Web Yes. If ye…" at bounding box center [349, 377] width 397 height 837
drag, startPoint x: 261, startPoint y: 273, endPoint x: 189, endPoint y: 255, distance: 74.4
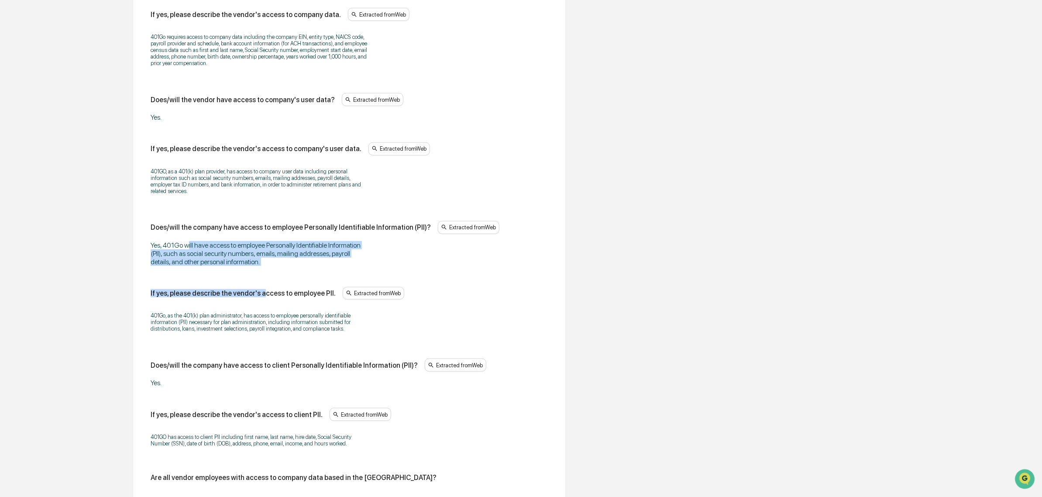
click at [189, 255] on div "Does/will the vendor have access to company data? Extracted from Web Yes. If ye…" at bounding box center [349, 377] width 397 height 837
click at [189, 255] on div "Yes, 401Go will have access to employee Personally Identifiable Information (PI…" at bounding box center [260, 253] width 218 height 25
drag
click at [217, 267] on div "Does/will the vendor have access to company data? Extracted from Web Yes. If ye…" at bounding box center [349, 379] width 411 height 890
click at [217, 266] on div "Yes, 401Go will have access to employee Personally Identifiable Information (PI…" at bounding box center [260, 253] width 218 height 25
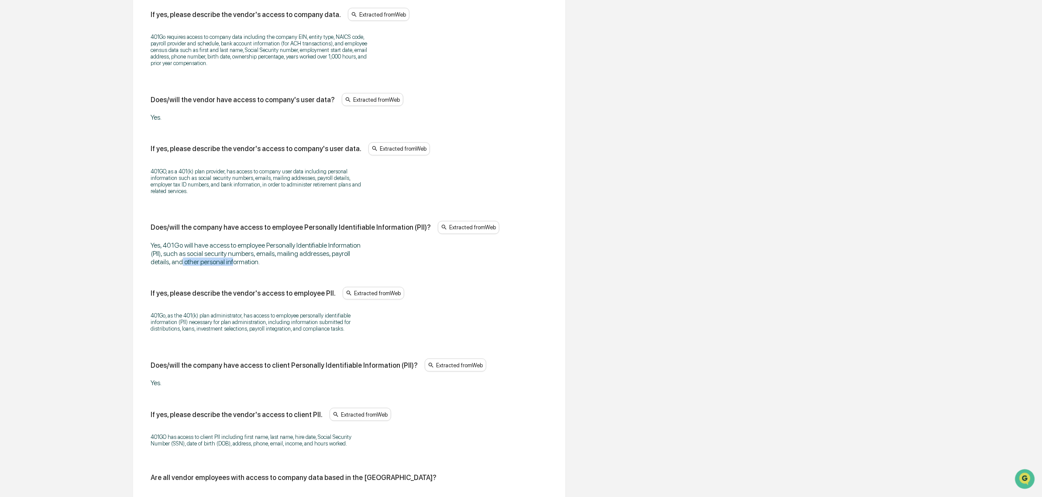
click at [235, 266] on div "Yes, 401Go will have access to employee Personally Identifiable Information (PI…" at bounding box center [260, 253] width 218 height 25
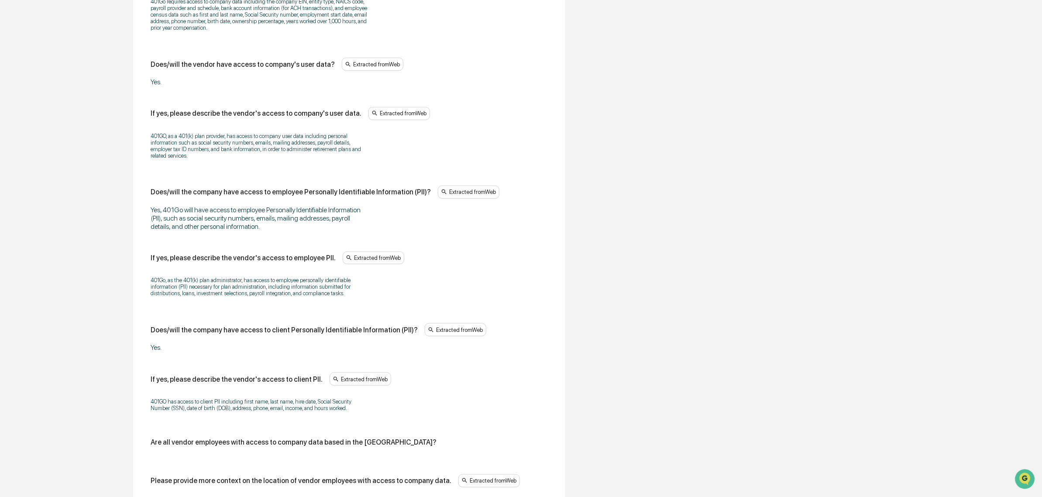
scroll to position [463, 0]
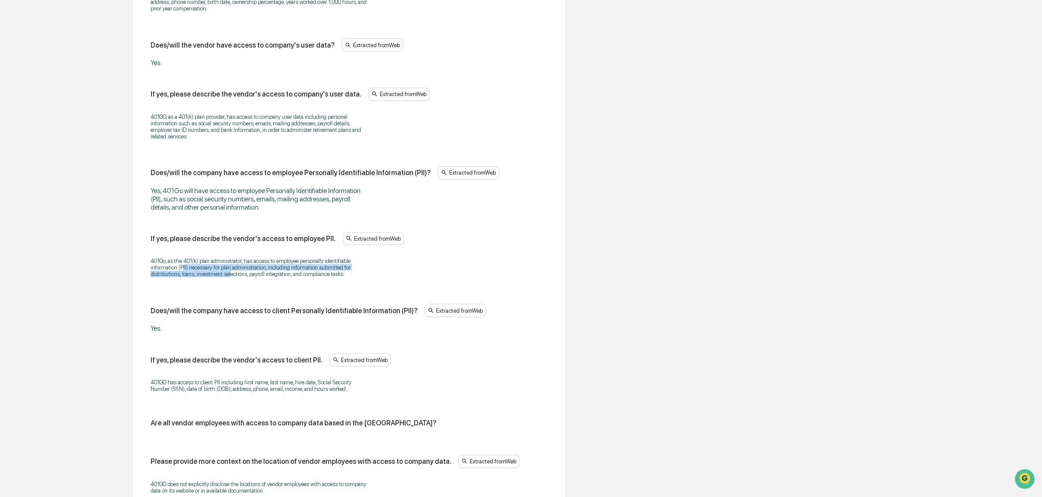
click at [228, 277] on p "401Go, as the 401(k) plan administrator, has access to employee personally iden…" at bounding box center [260, 268] width 218 height 20
click at [335, 276] on p "401Go, as the 401(k) plan administrator, has access to employee personally iden…" at bounding box center [260, 268] width 218 height 20
click at [160, 273] on p "401Go, as the 401(k) plan administrator, has access to employee personally iden…" at bounding box center [260, 268] width 218 height 20
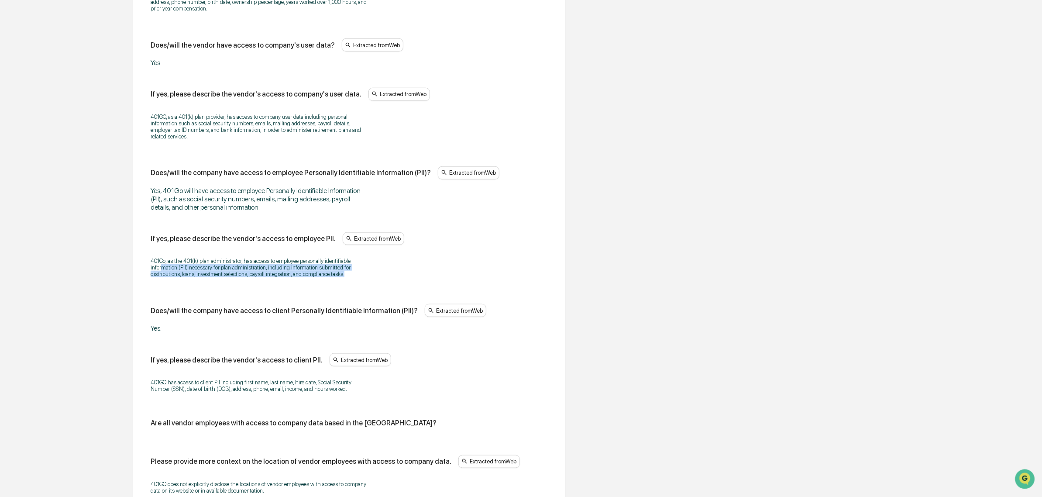
click at [160, 273] on p "401Go, as the 401(k) plan administrator, has access to employee personally iden…" at bounding box center [260, 268] width 218 height 20
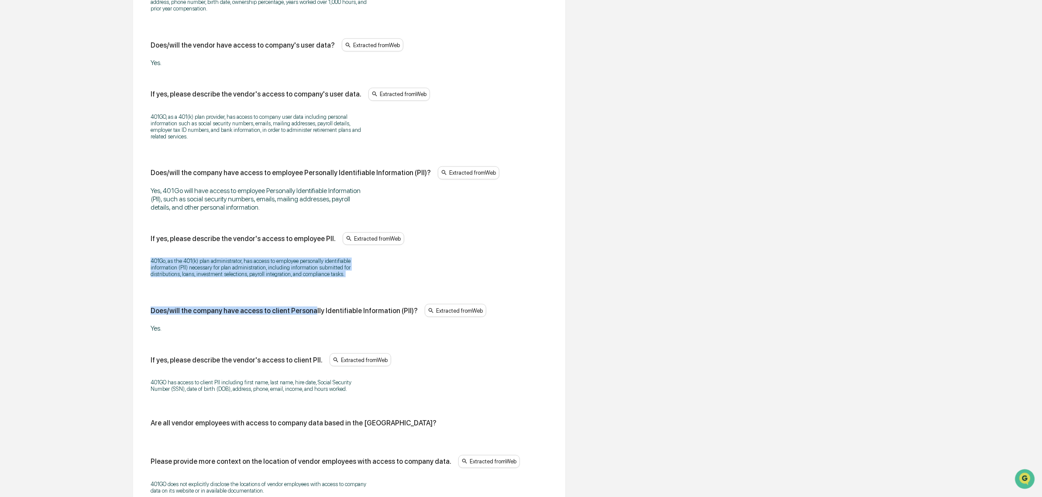
click at [309, 296] on div "Does/will the vendor have access to company data? Extracted from Web Yes. If ye…" at bounding box center [349, 324] width 411 height 890
click at [309, 296] on div "Does/will the vendor have access to company data? Extracted from Web Yes. If ye…" at bounding box center [349, 322] width 397 height 837
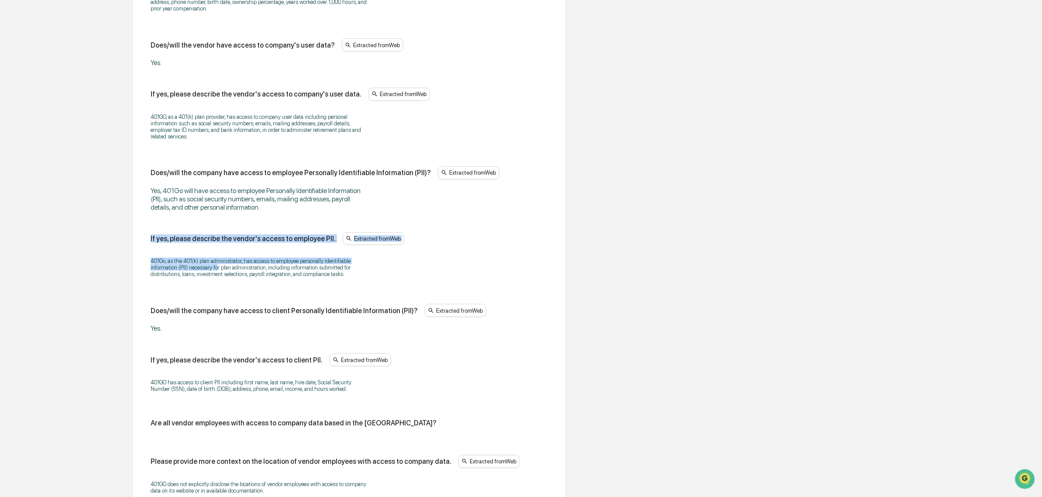
click at [128, 253] on div "Review Vendor Data Review the vendor's information and fill in any missing fiel…" at bounding box center [349, 294] width 480 height 1306
click at [166, 262] on div "401Go, as the 401(k) plan administrator, has access to employee personally iden…" at bounding box center [349, 267] width 397 height 31
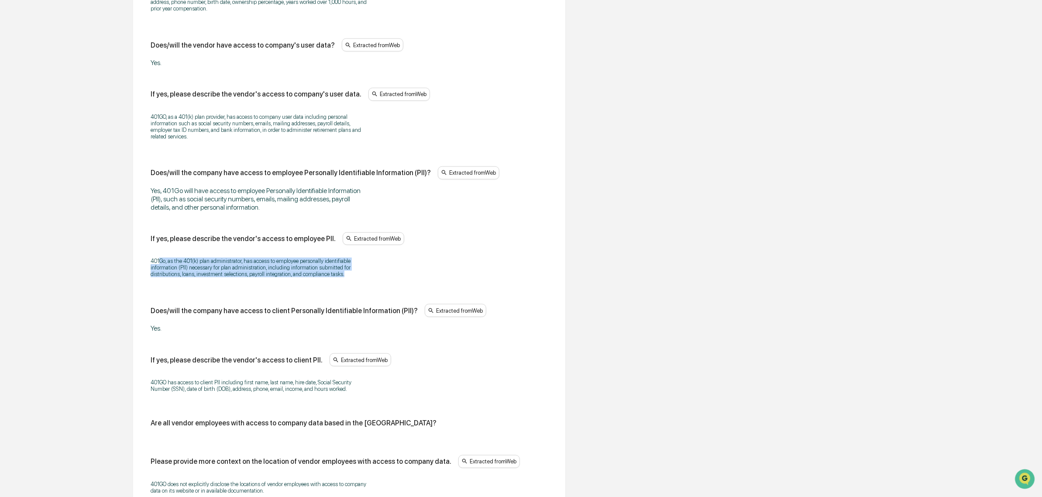
click at [346, 277] on p "401Go, as the 401(k) plan administrator, has access to employee personally iden…" at bounding box center [260, 268] width 218 height 20
click at [184, 276] on p "401Go, as the 401(k) plan administrator, has access to employee personally iden…" at bounding box center [260, 268] width 218 height 20
click at [311, 277] on p "401Go, as the 401(k) plan administrator, has access to employee personally iden…" at bounding box center [260, 268] width 218 height 20
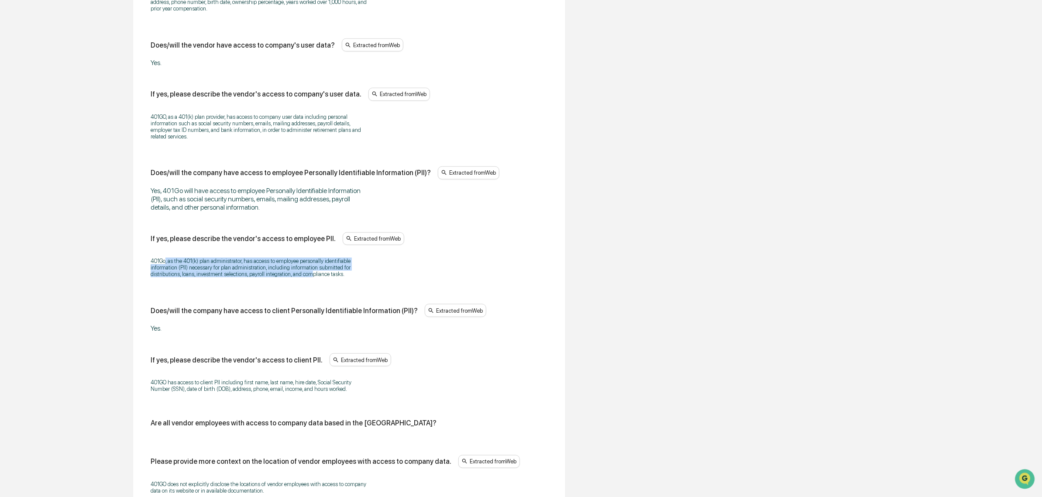
click at [311, 277] on p "401Go, as the 401(k) plan administrator, has access to employee personally iden…" at bounding box center [260, 268] width 218 height 20
click at [181, 276] on p "401Go, as the 401(k) plan administrator, has access to employee personally iden…" at bounding box center [260, 268] width 218 height 20
click at [314, 277] on p "401Go, as the 401(k) plan administrator, has access to employee personally iden…" at bounding box center [260, 268] width 218 height 20
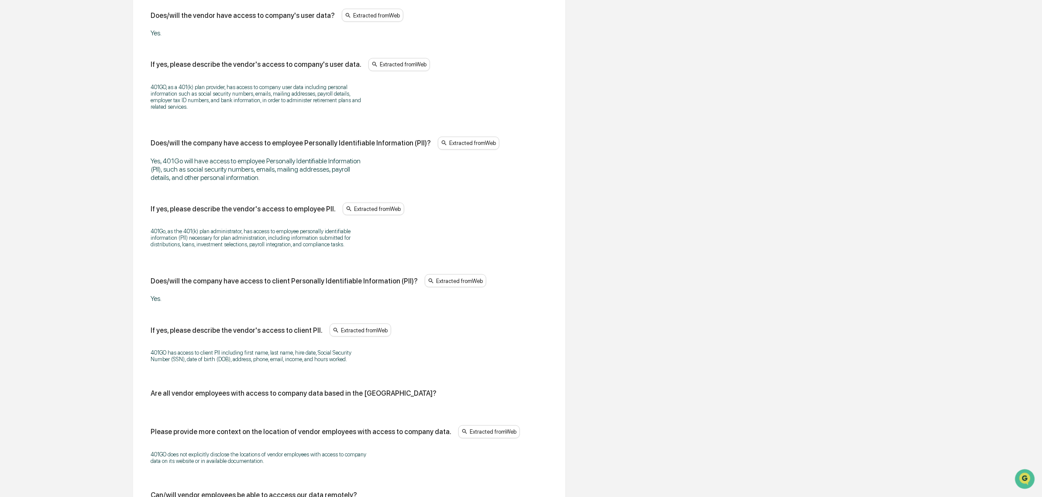
scroll to position [517, 0]
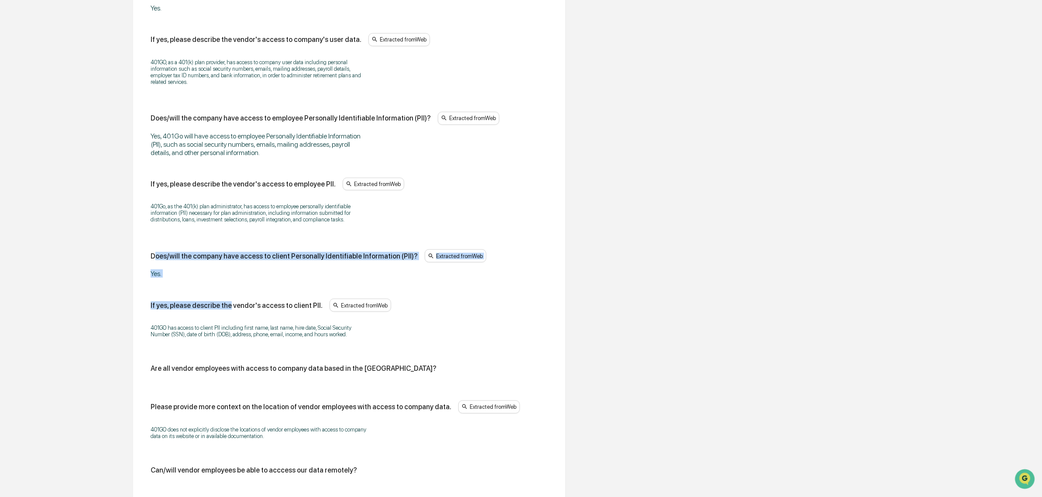
click at [228, 291] on div "Does/will the vendor have access to company data? Extracted from Web Yes. If ye…" at bounding box center [349, 268] width 397 height 837
click at [227, 291] on div "Does/will the vendor have access to company data? Extracted from Web Yes. If ye…" at bounding box center [349, 268] width 397 height 837
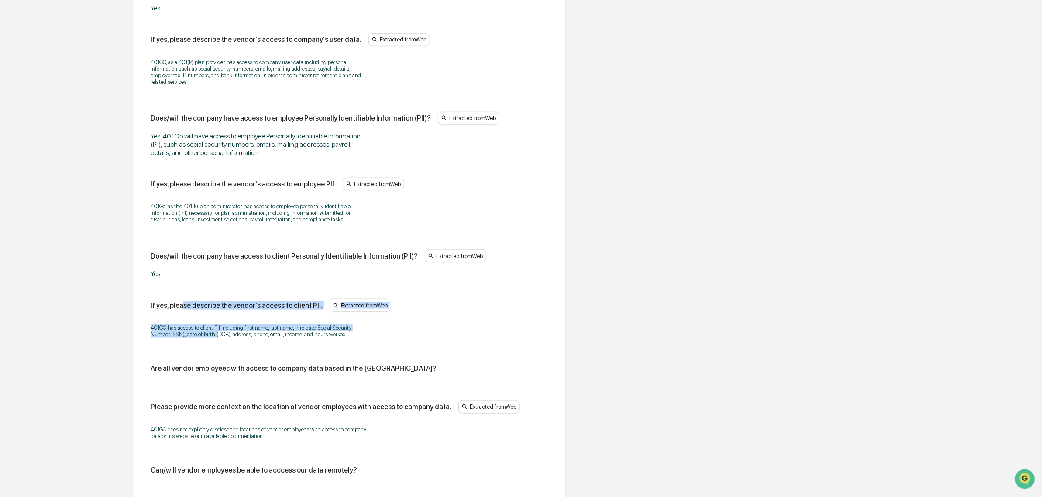
click at [219, 343] on div "If yes, please describe the vendor's access to client PII. Extracted from Web 4…" at bounding box center [349, 321] width 397 height 45
click at [219, 338] on p "401GO has access to client PII including first name, last name, hire date, Soci…" at bounding box center [260, 330] width 218 height 13
click at [304, 338] on p "401GO has access to client PII including first name, last name, hire date, Soci…" at bounding box center [260, 330] width 218 height 13
click at [241, 338] on p "401GO has access to client PII including first name, last name, hire date, Soci…" at bounding box center [260, 330] width 218 height 13
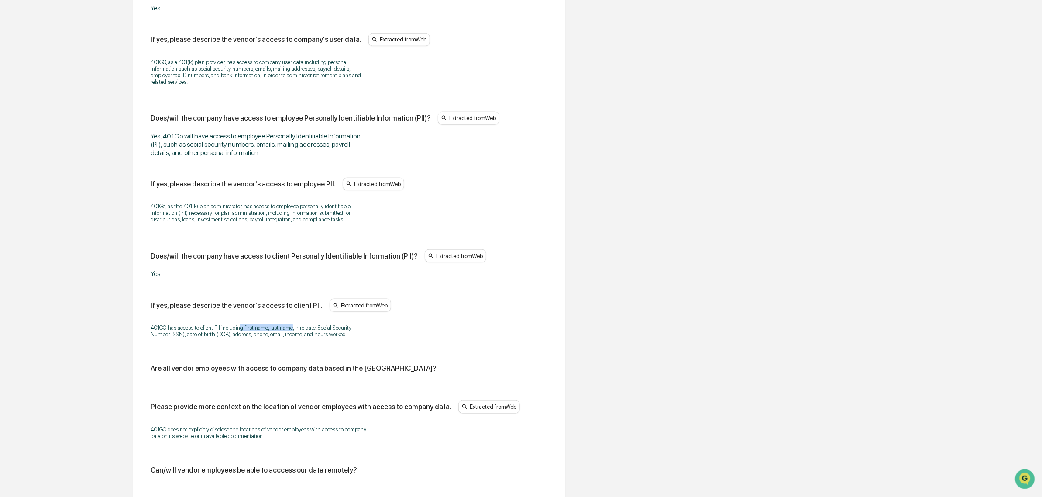
click at [241, 338] on p "401GO has access to client PII including first name, last name, hire date, Soci…" at bounding box center [260, 330] width 218 height 13
click at [249, 343] on div "401GO has access to client PII including first name, last name, hire date, Soci…" at bounding box center [349, 331] width 397 height 24
click at [251, 343] on div "401GO has access to client PII including first name, last name, hire date, Soci…" at bounding box center [349, 331] width 397 height 24
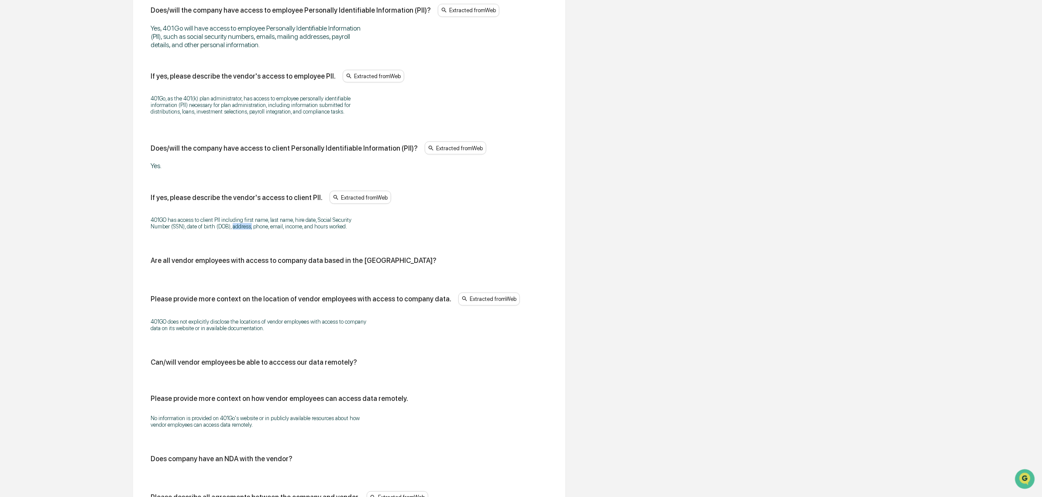
scroll to position [627, 0]
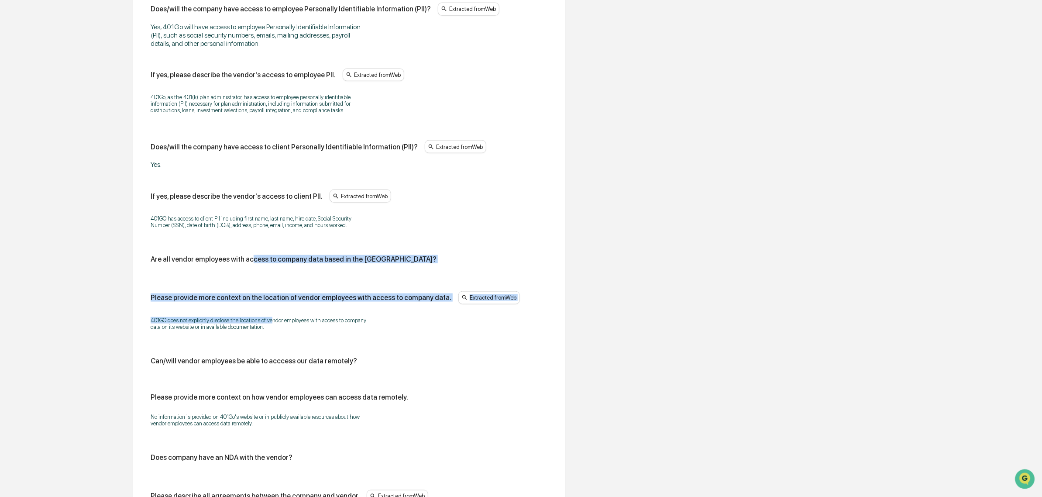
click at [272, 321] on div "Does/will the vendor have access to company data? Extracted from Web Yes. If ye…" at bounding box center [349, 159] width 397 height 837
click at [269, 330] on p "401GO does not explicitly disclose the locations of vendor employees with acces…" at bounding box center [260, 323] width 218 height 13
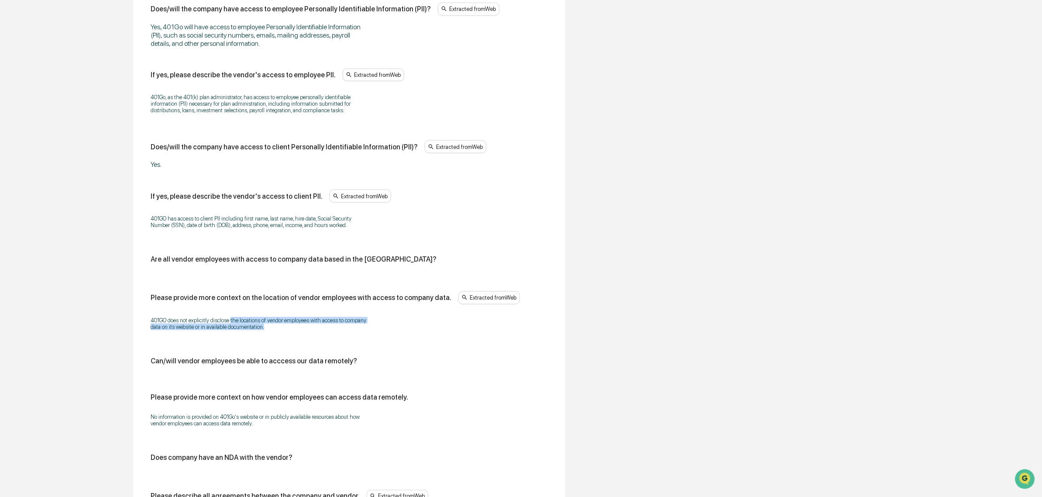
click at [267, 330] on p "401GO does not explicitly disclose the locations of vendor employees with acces…" at bounding box center [260, 323] width 218 height 13
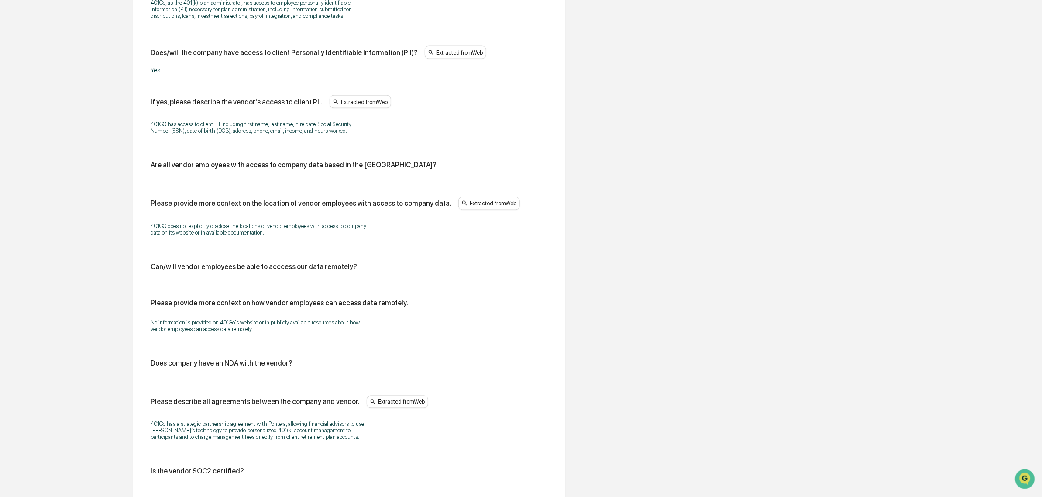
scroll to position [736, 0]
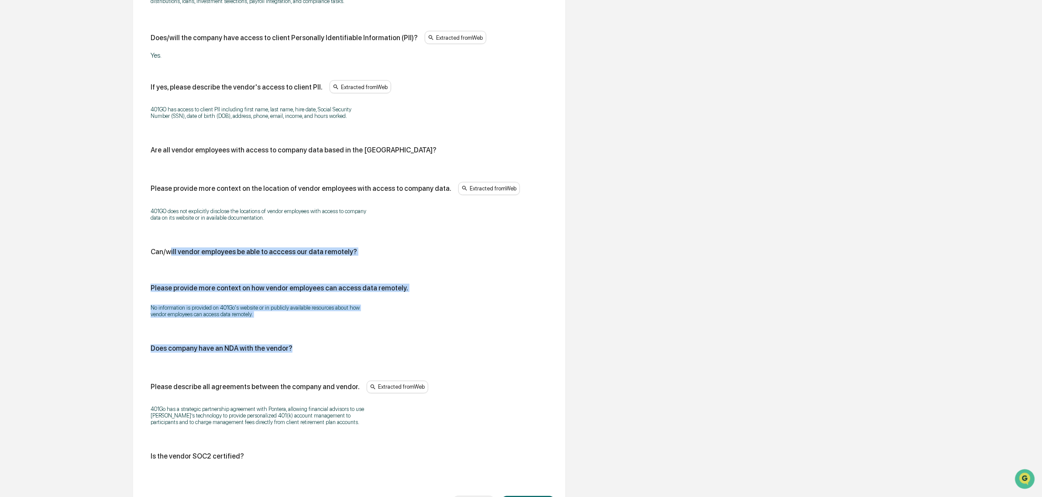
click at [322, 337] on div "Does/will the vendor have access to company data? Extracted from Web Yes. If ye…" at bounding box center [349, 49] width 397 height 837
click at [178, 297] on div "Please provide more context on how vendor employees can access data remotely. N…" at bounding box center [349, 304] width 397 height 40
click at [178, 292] on div "Please provide more context on how vendor employees can access data remotely." at bounding box center [280, 288] width 258 height 8
click at [289, 338] on div "Does/will the vendor have access to company data? Extracted from Web Yes. If ye…" at bounding box center [349, 49] width 397 height 837
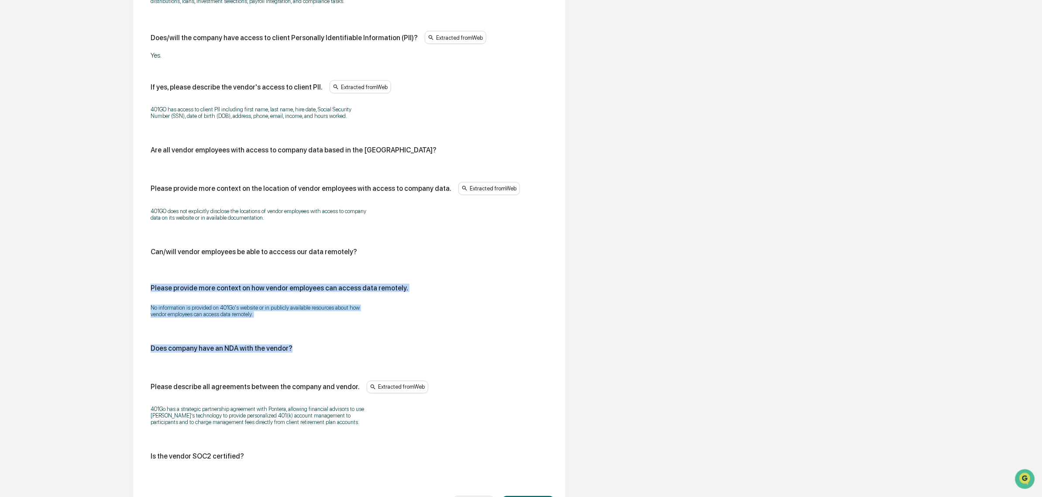
click at [290, 338] on div "Does/will the vendor have access to company data? Extracted from Web Yes. If ye…" at bounding box center [349, 49] width 397 height 837
click at [289, 338] on div "Does/will the vendor have access to company data? Extracted from Web Yes. If ye…" at bounding box center [349, 49] width 397 height 837
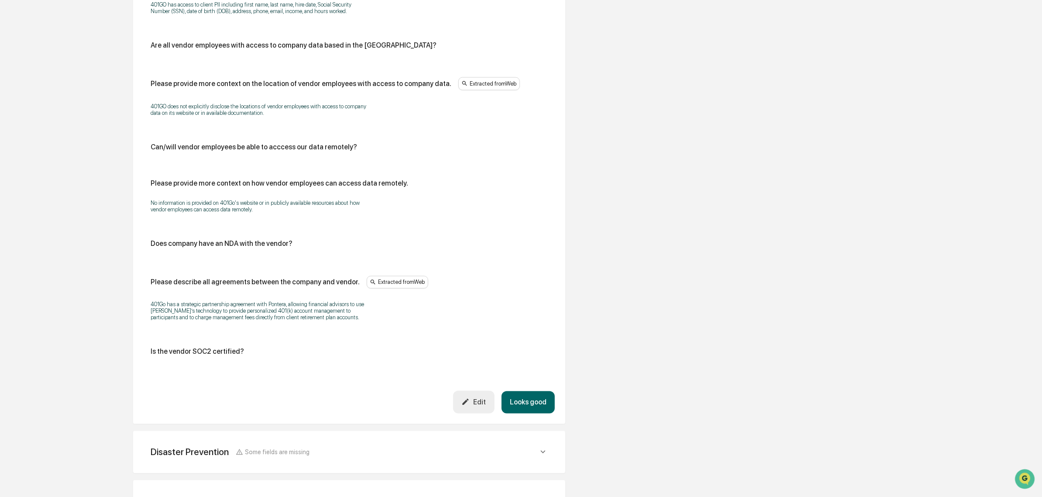
scroll to position [845, 0]
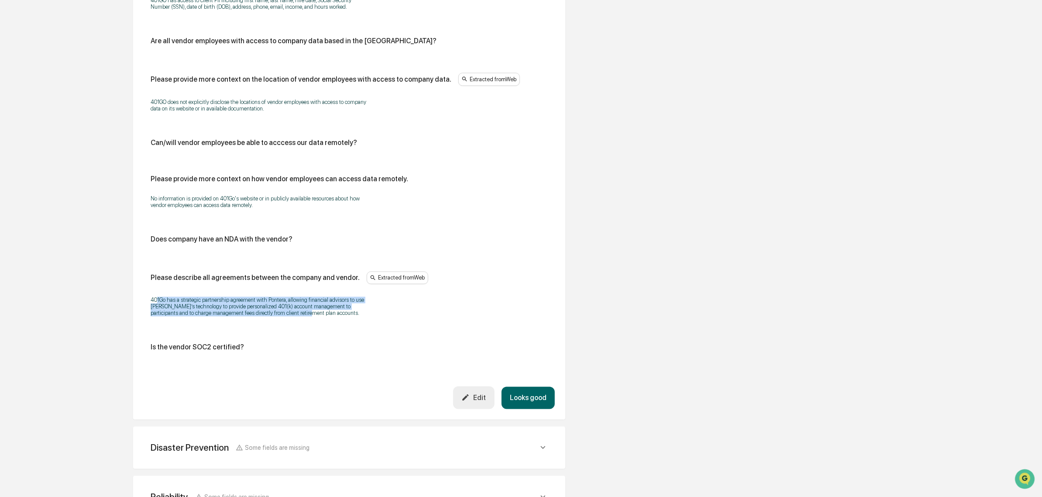
click at [286, 322] on div "401Go has a strategic partnership agreement with Pontera, allowing financial ad…" at bounding box center [349, 306] width 397 height 31
click at [178, 321] on div "401Go has a strategic partnership agreement with Pontera, allowing financial ad…" at bounding box center [349, 306] width 397 height 31
click at [178, 317] on p "401Go has a strategic partnership agreement with Pontera, allowing financial ad…" at bounding box center [260, 307] width 218 height 20
click at [233, 317] on p "401Go has a strategic partnership agreement with Pontera, allowing financial ad…" at bounding box center [260, 307] width 218 height 20
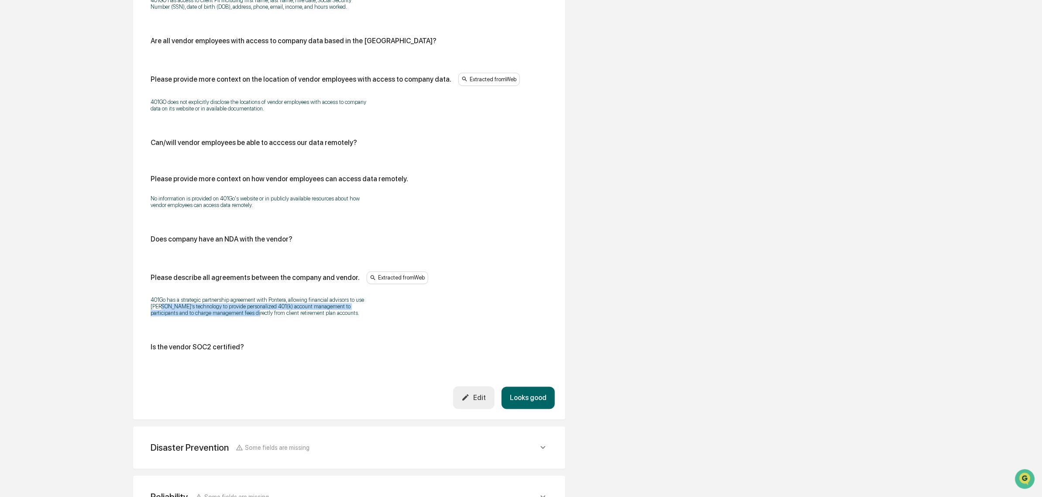
click at [233, 317] on p "401Go has a strategic partnership agreement with Pontera, allowing financial ad…" at bounding box center [260, 307] width 218 height 20
click at [540, 409] on button "Looks good" at bounding box center [528, 398] width 53 height 22
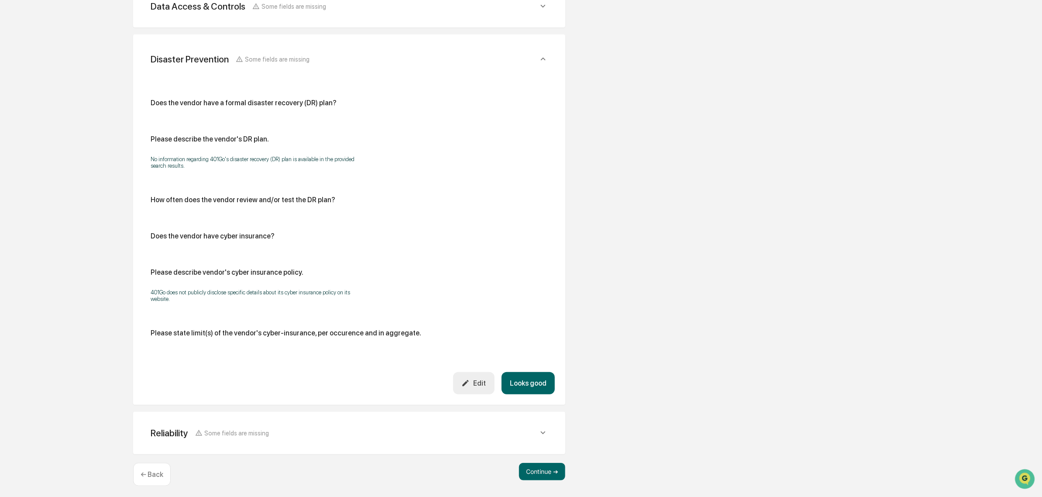
scroll to position [322, 0]
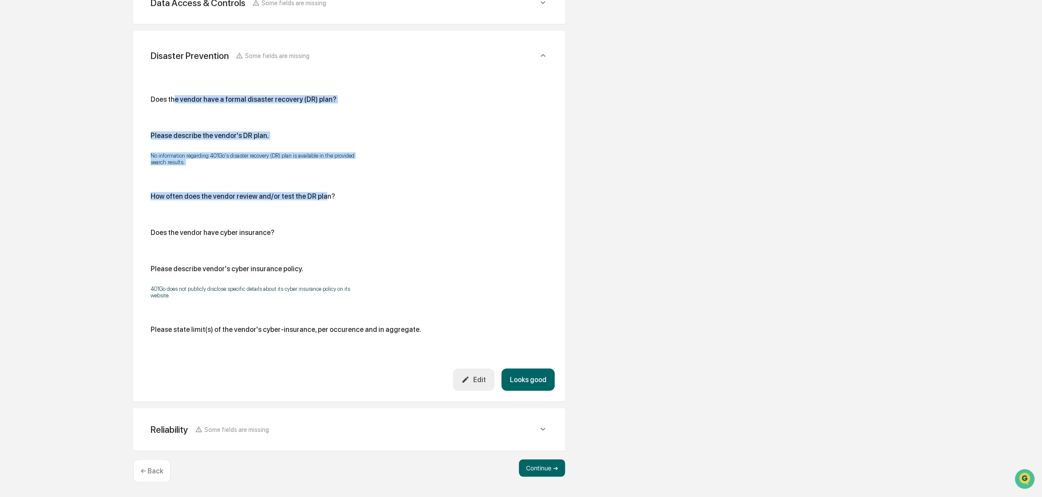
click at [317, 178] on div "Does the vendor have a formal disaster recovery (DR) plan? Please describe the …" at bounding box center [349, 219] width 411 height 299
click at [317, 178] on div "Does the vendor have a formal disaster recovery (DR) plan? Please describe the …" at bounding box center [349, 217] width 397 height 245
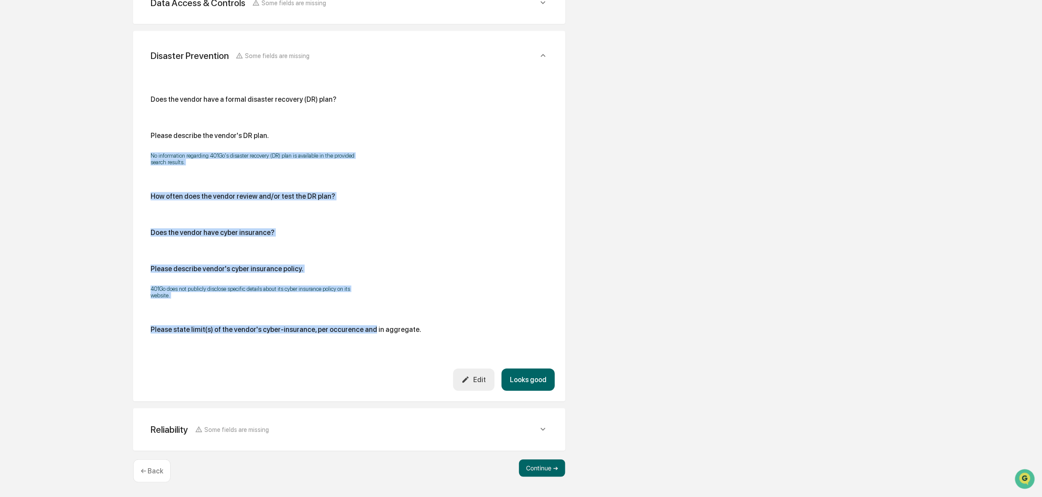
click at [363, 326] on div "Does the vendor have a formal disaster recovery (DR) plan? Please describe the …" at bounding box center [349, 219] width 411 height 299
click at [363, 326] on div "Please state limit(s) of the vendor's cyber-insurance, per occurence and in agg…" at bounding box center [286, 329] width 271 height 8
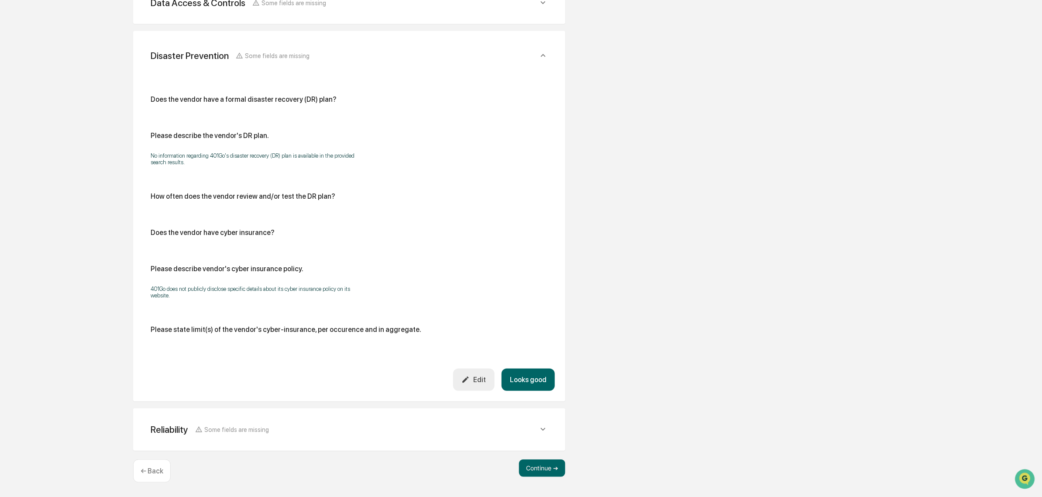
click at [528, 384] on button "Looks good" at bounding box center [528, 380] width 53 height 22
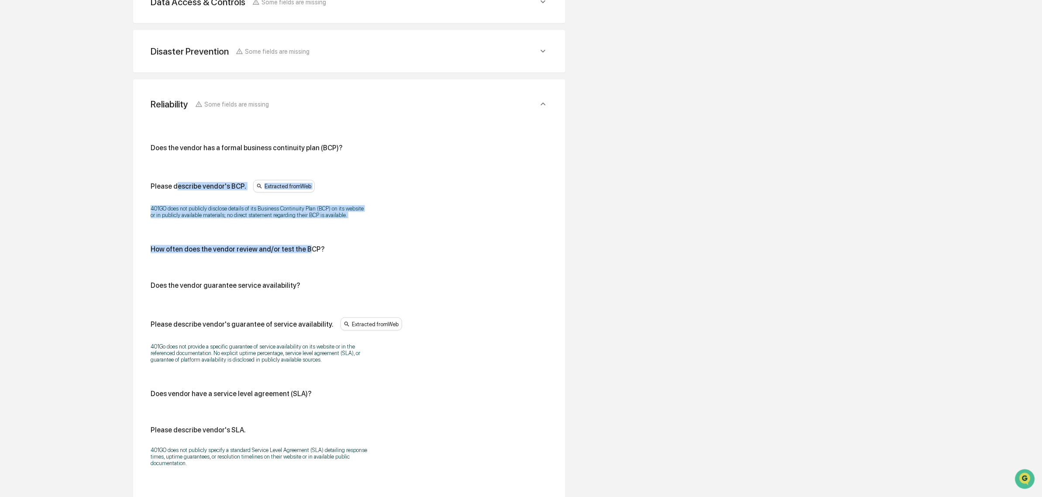
click at [306, 229] on div "Does the vendor has a formal business continuity plan (BCP)? Please describe ve…" at bounding box center [349, 308] width 397 height 329
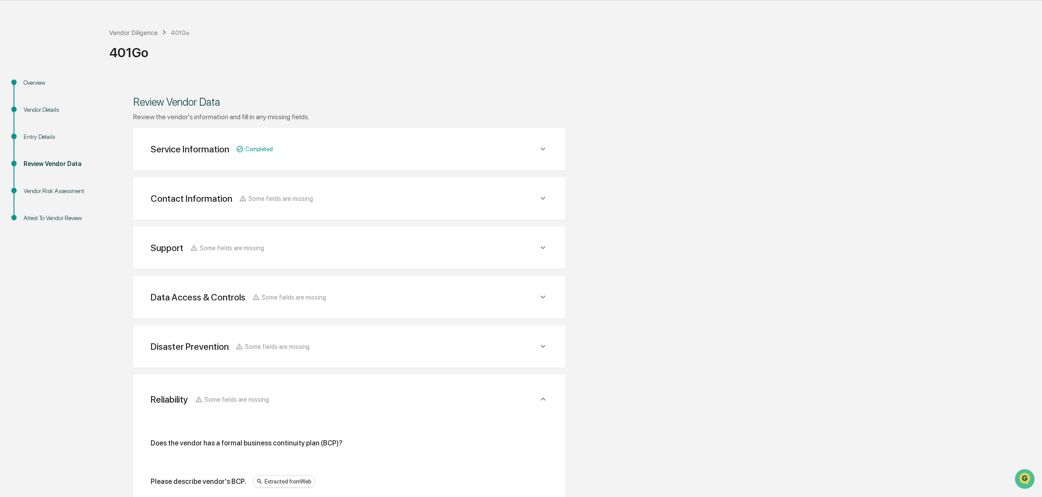
scroll to position [0, 0]
